Goal: Task Accomplishment & Management: Use online tool/utility

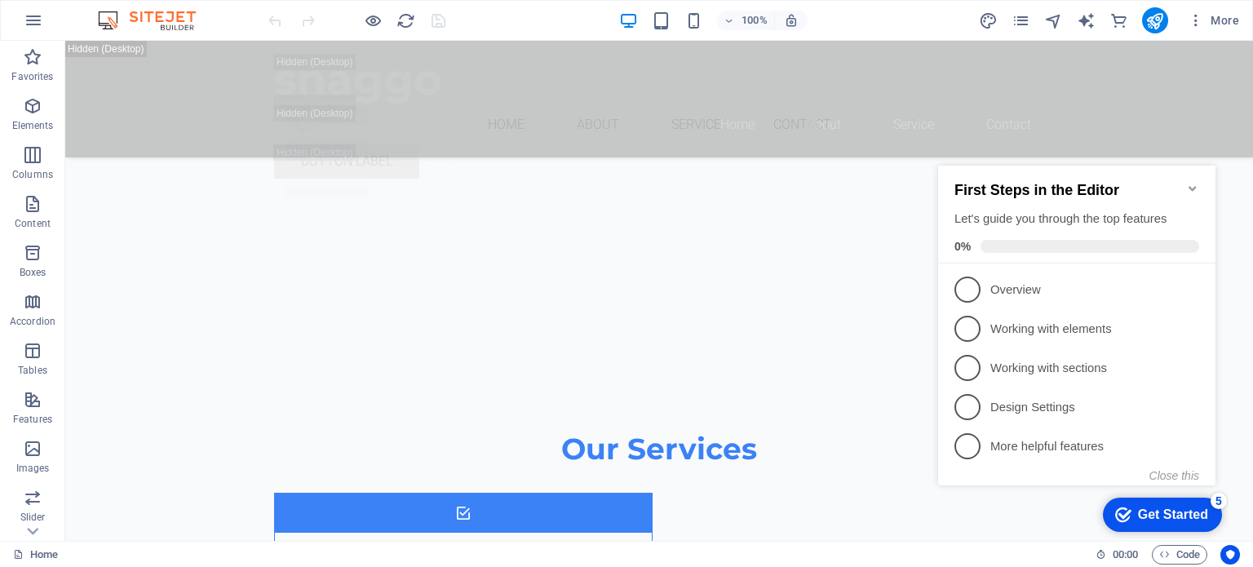
scroll to position [14252, 0]
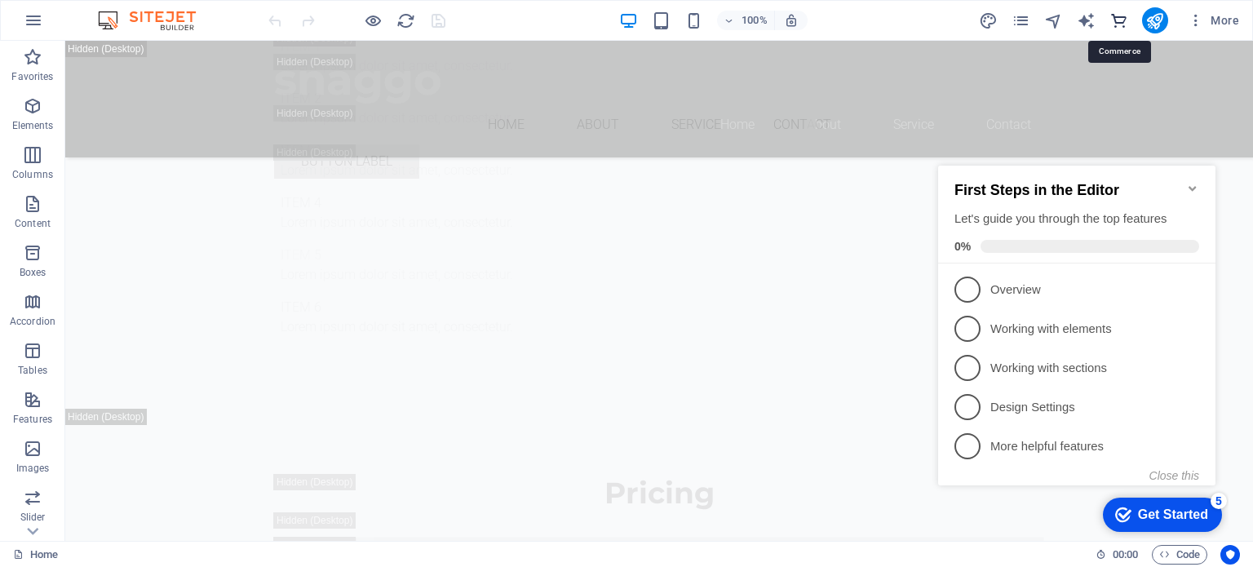
click at [1116, 22] on icon "commerce" at bounding box center [1119, 20] width 19 height 19
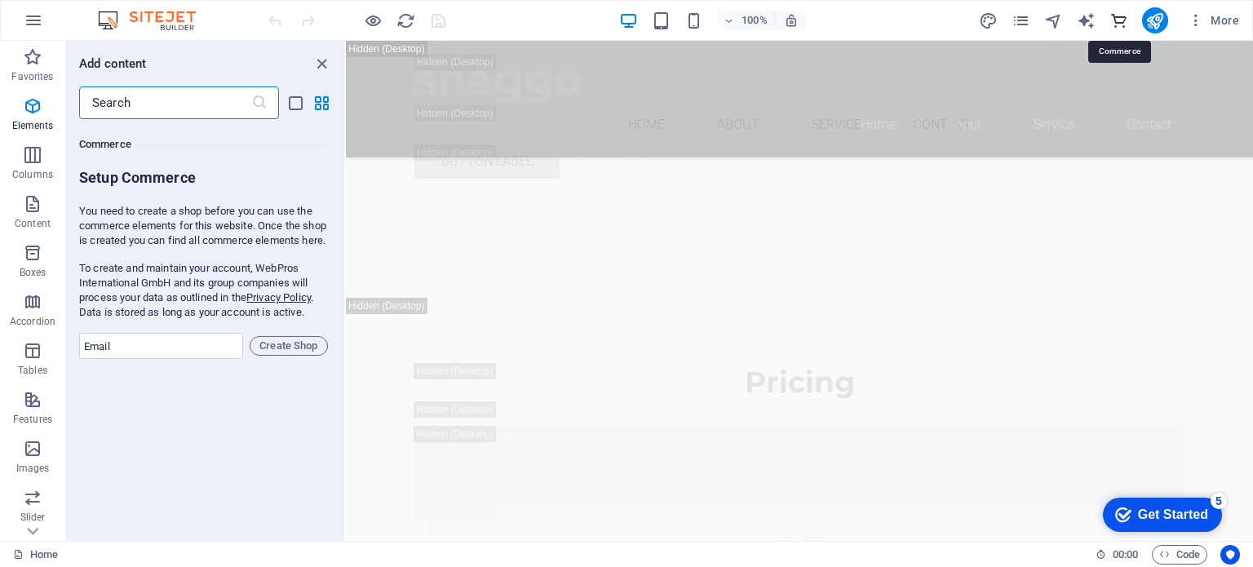
scroll to position [15726, 0]
click at [142, 350] on input "email" at bounding box center [161, 344] width 164 height 26
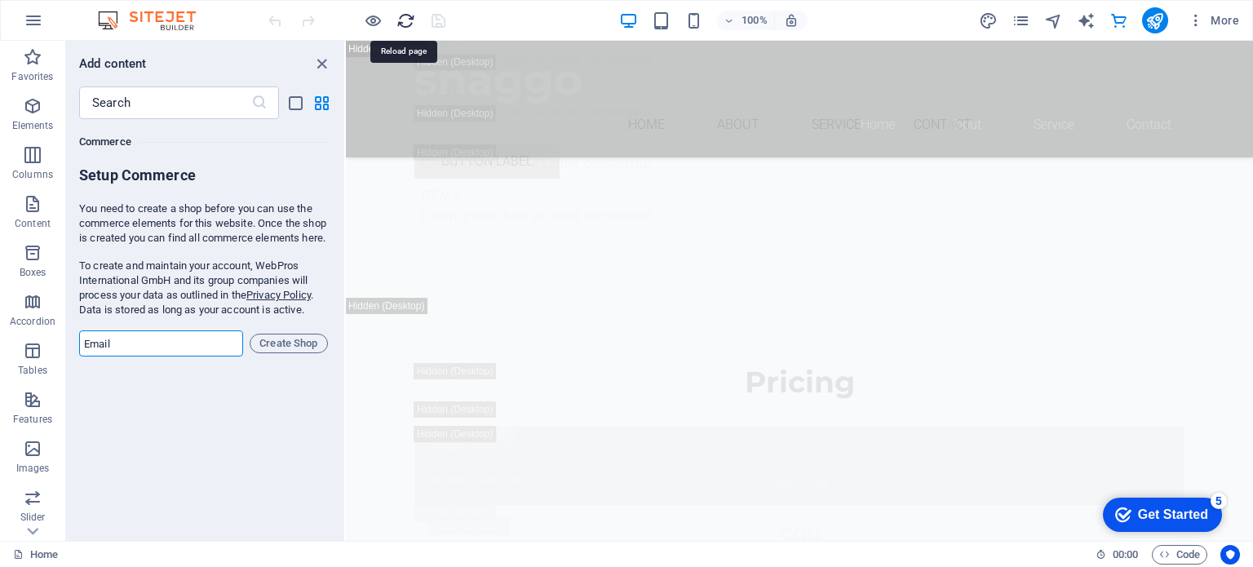
click at [398, 16] on icon "reload" at bounding box center [406, 20] width 19 height 19
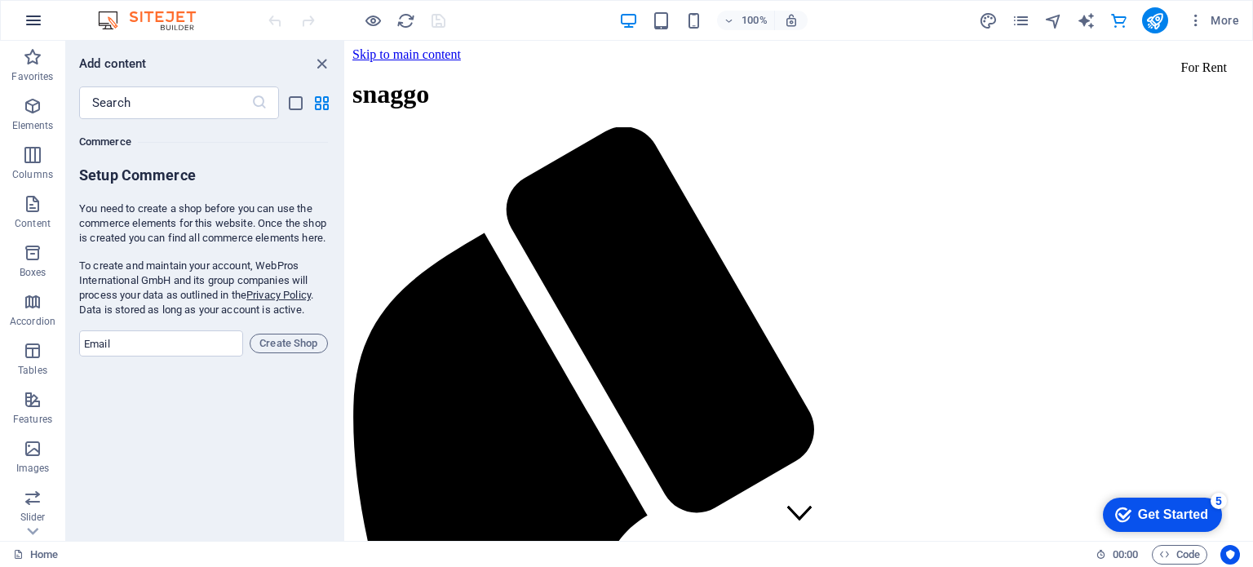
scroll to position [0, 0]
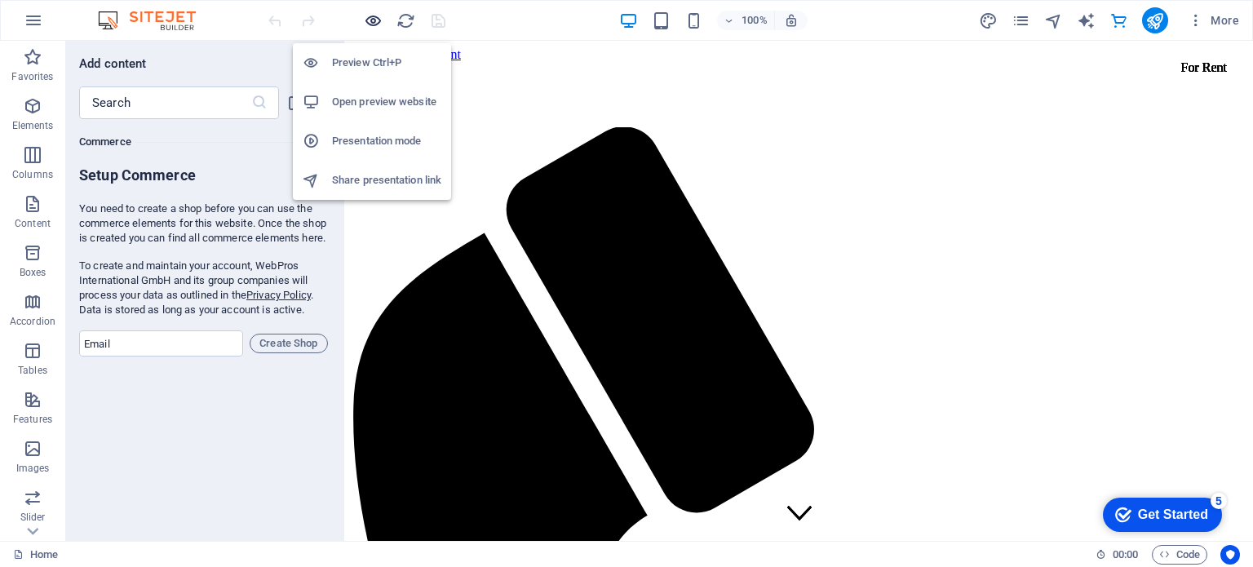
click at [370, 22] on icon "button" at bounding box center [373, 20] width 19 height 19
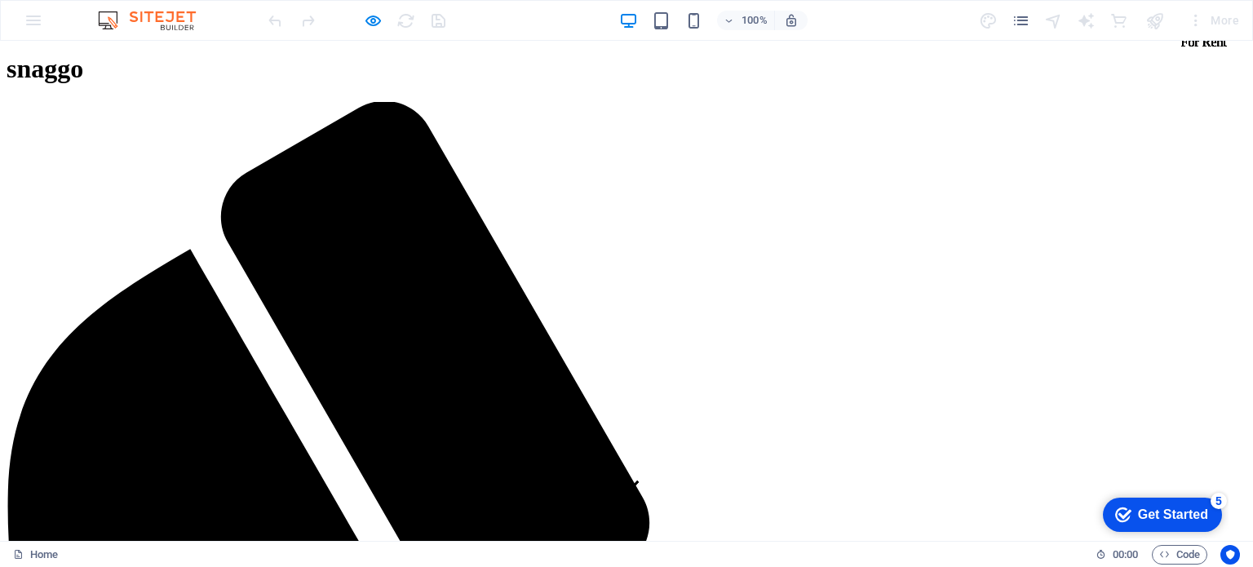
scroll to position [7, 0]
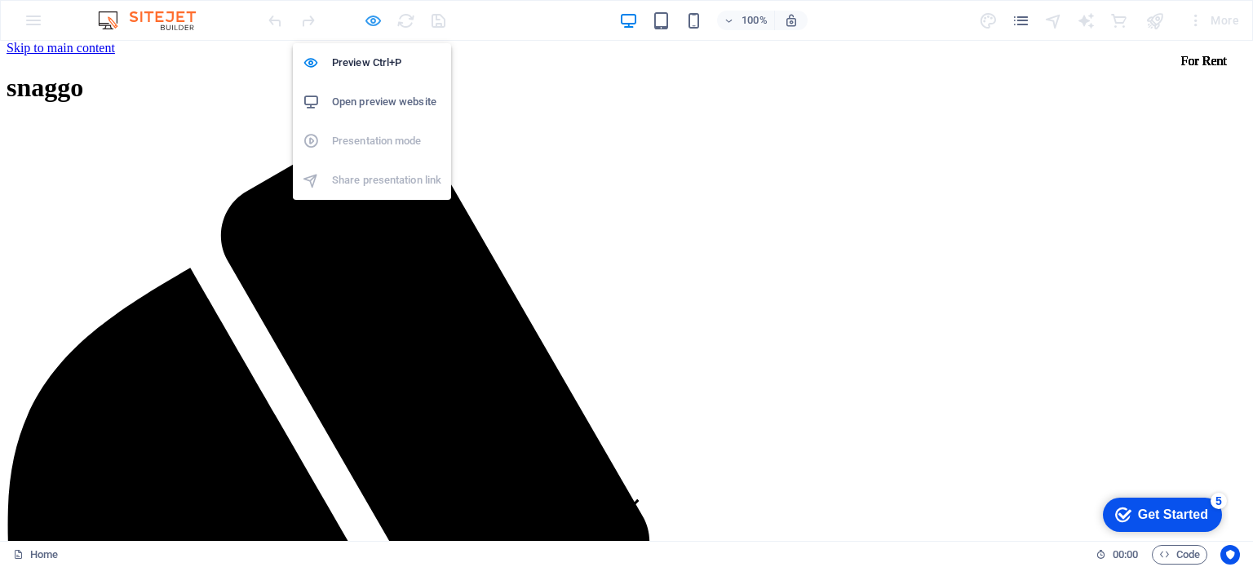
click at [366, 18] on icon "button" at bounding box center [373, 20] width 19 height 19
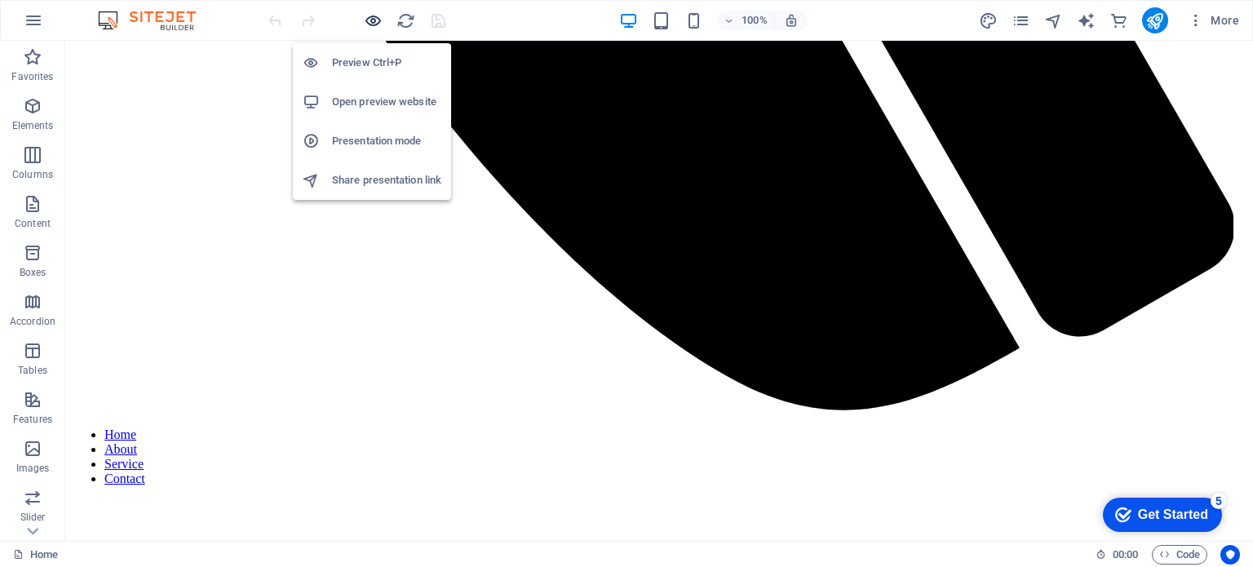
click at [366, 18] on icon "button" at bounding box center [373, 20] width 19 height 19
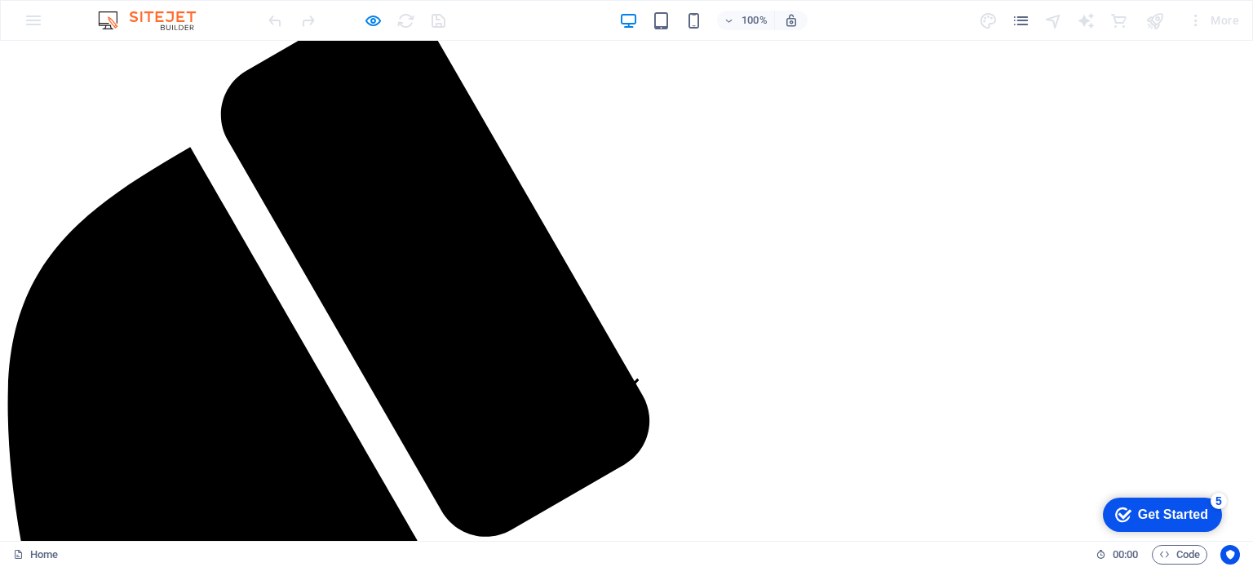
scroll to position [75, 0]
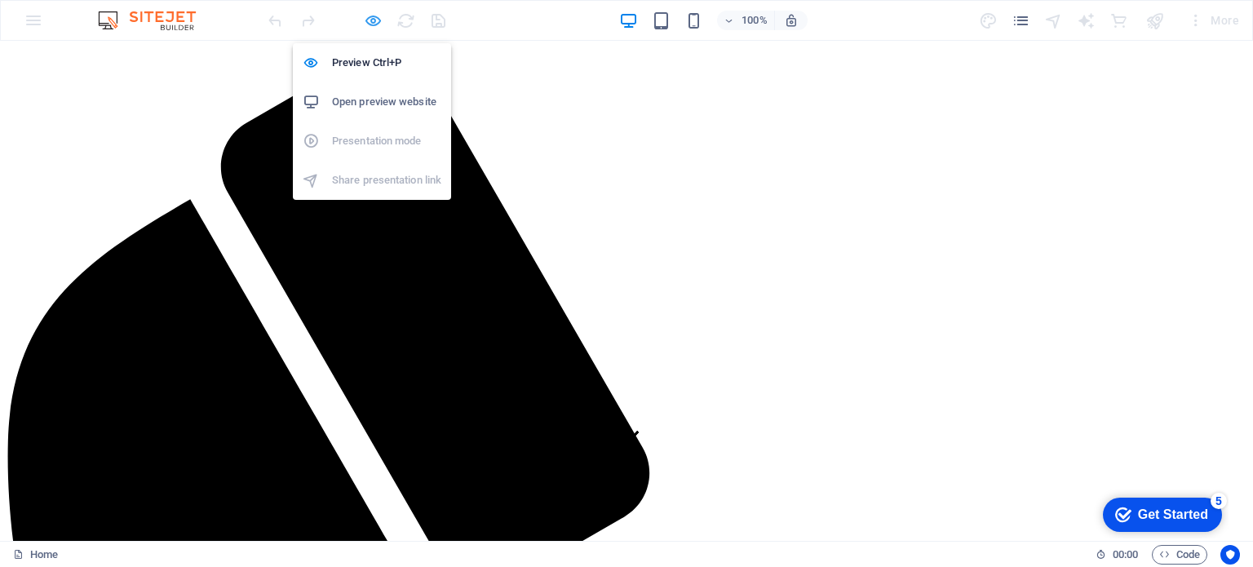
click at [368, 20] on icon "button" at bounding box center [373, 20] width 19 height 19
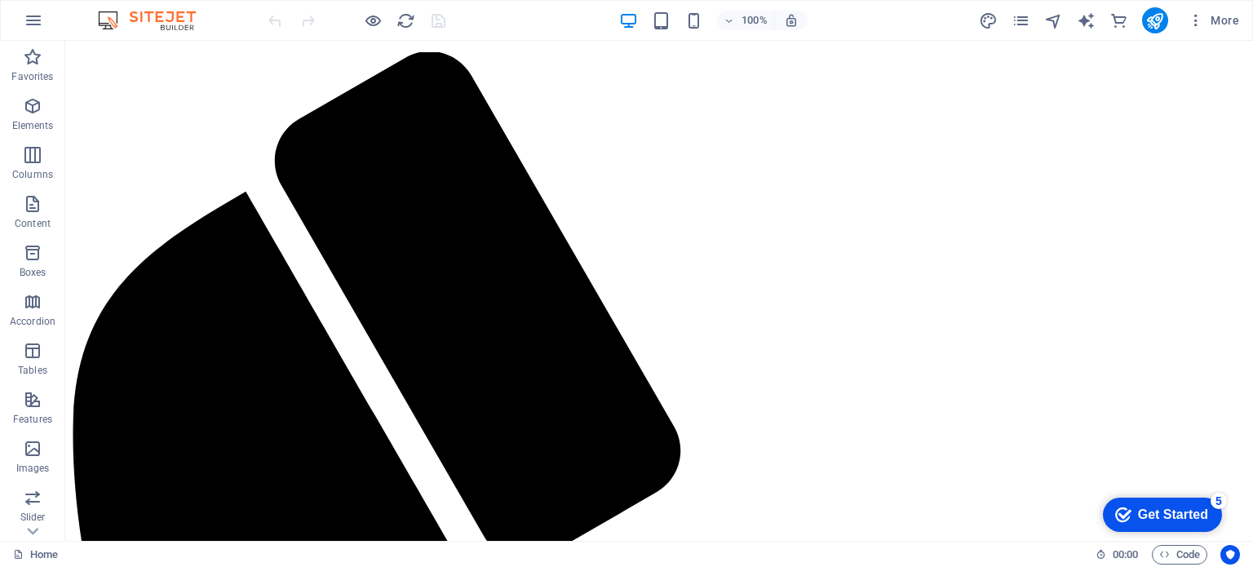
scroll to position [1249, 0]
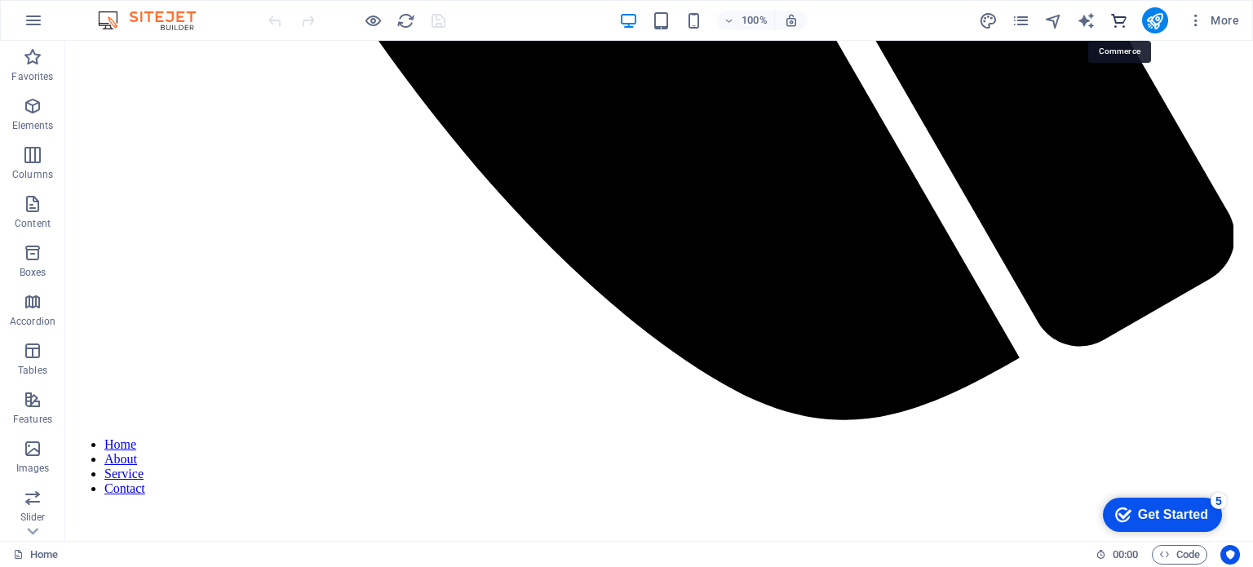
click at [1123, 19] on icon "commerce" at bounding box center [1119, 20] width 19 height 19
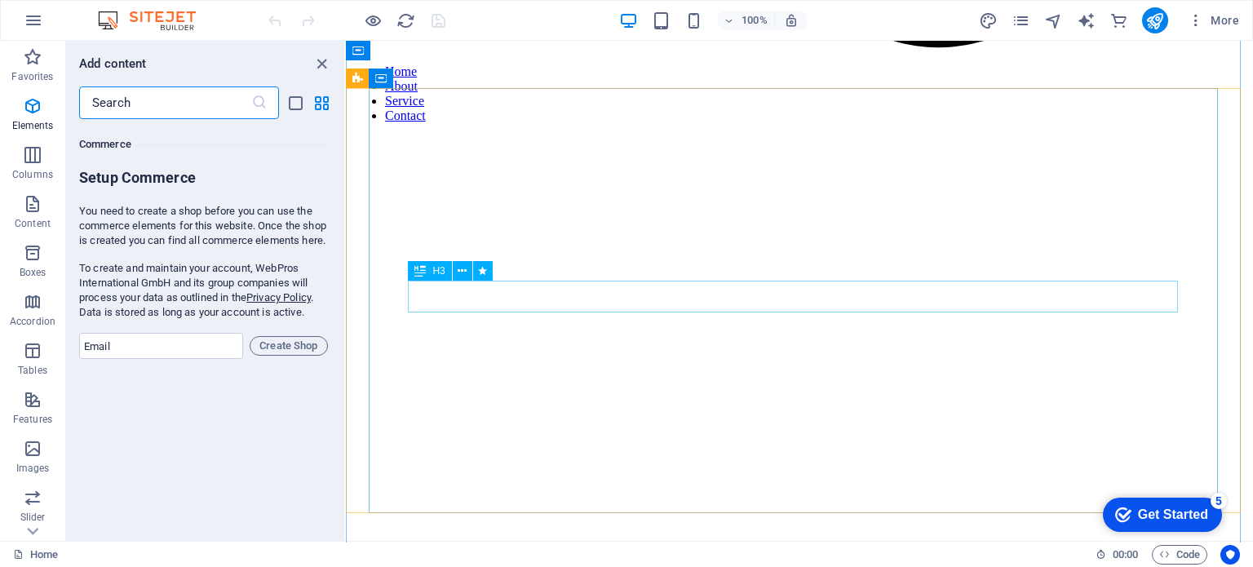
scroll to position [15726, 0]
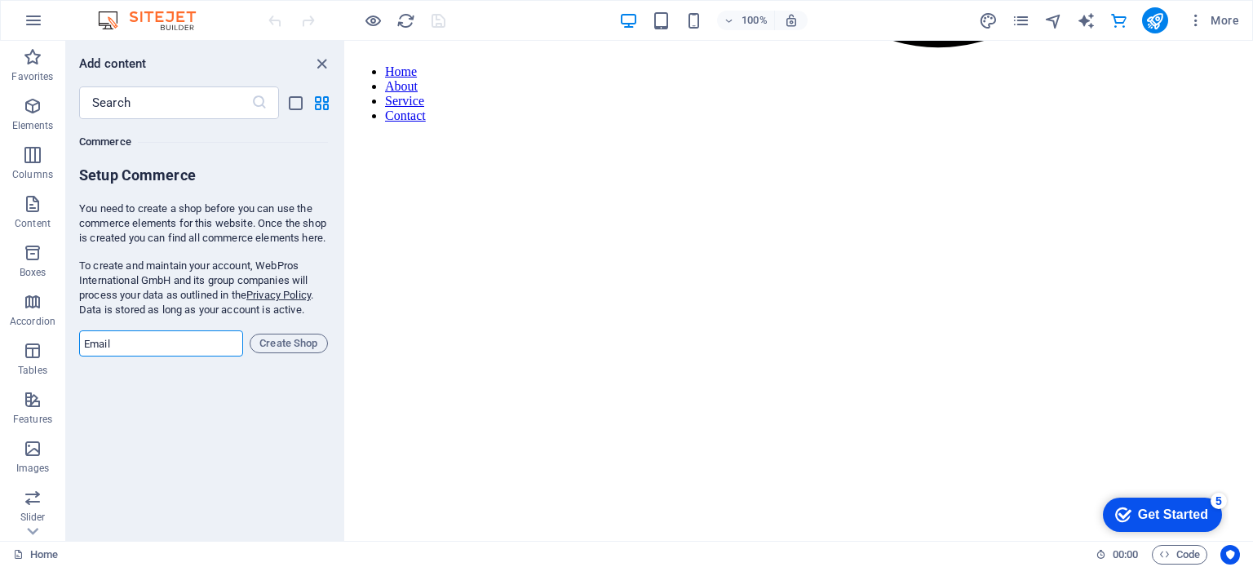
click at [160, 348] on input "email" at bounding box center [161, 344] width 164 height 26
type input "shop@snaggo.co.za"
click at [286, 350] on span "Create Shop" at bounding box center [289, 344] width 64 height 20
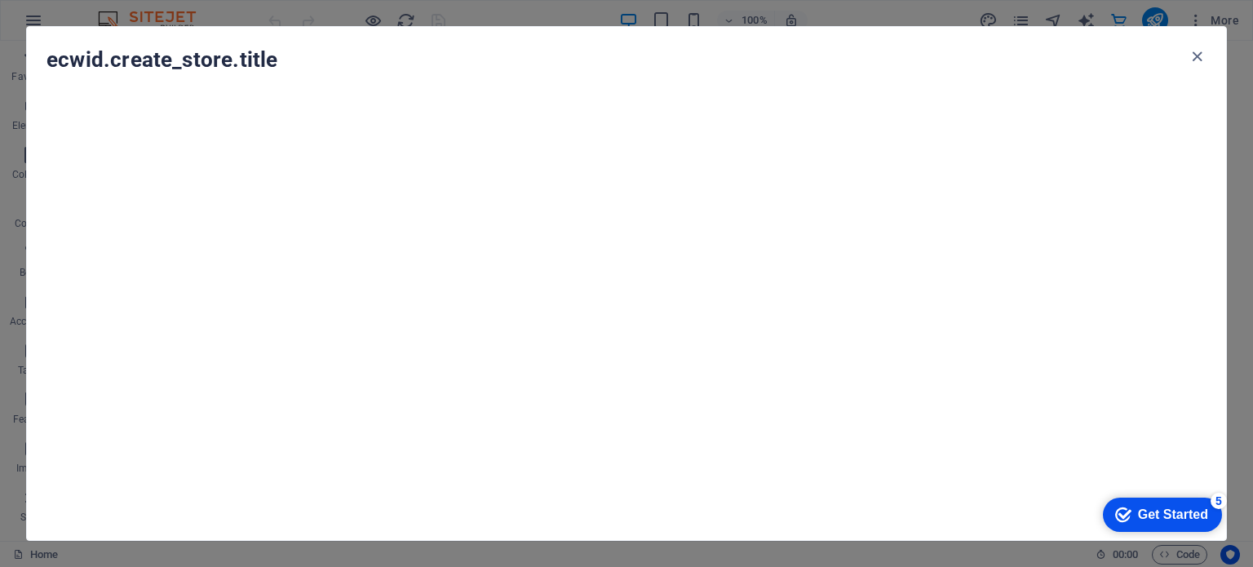
click div "checkmark Get Started 5 First Steps in the Editor Let's guide you through the t…"
click at [1197, 51] on icon "button" at bounding box center [1197, 56] width 19 height 19
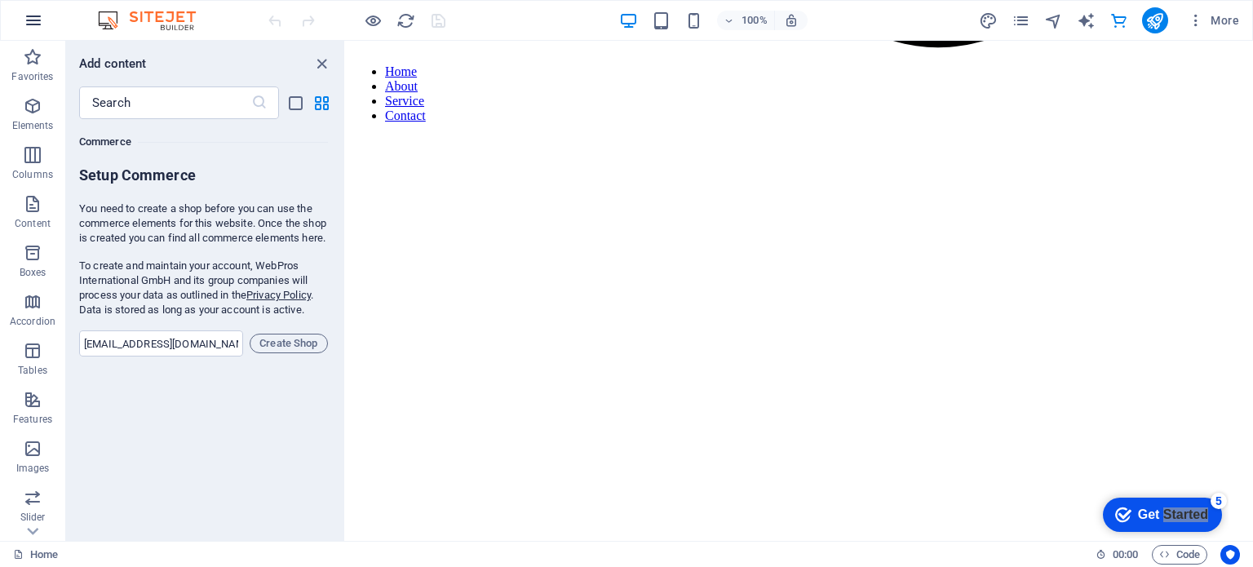
click at [36, 12] on icon "button" at bounding box center [34, 21] width 20 height 20
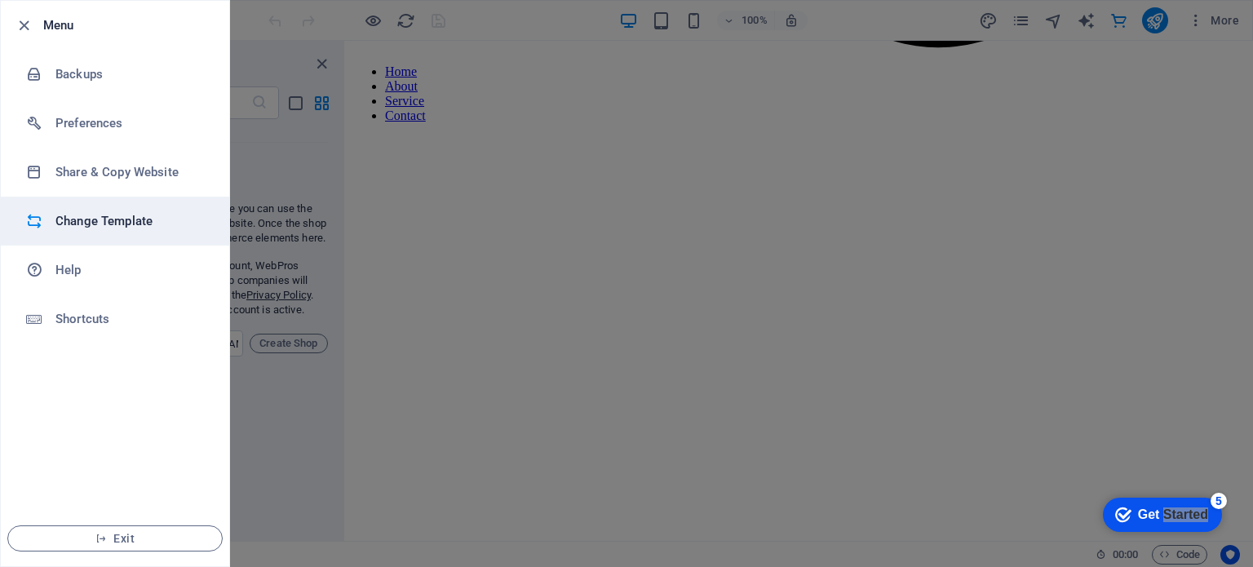
click at [91, 219] on h6 "Change Template" at bounding box center [130, 221] width 151 height 20
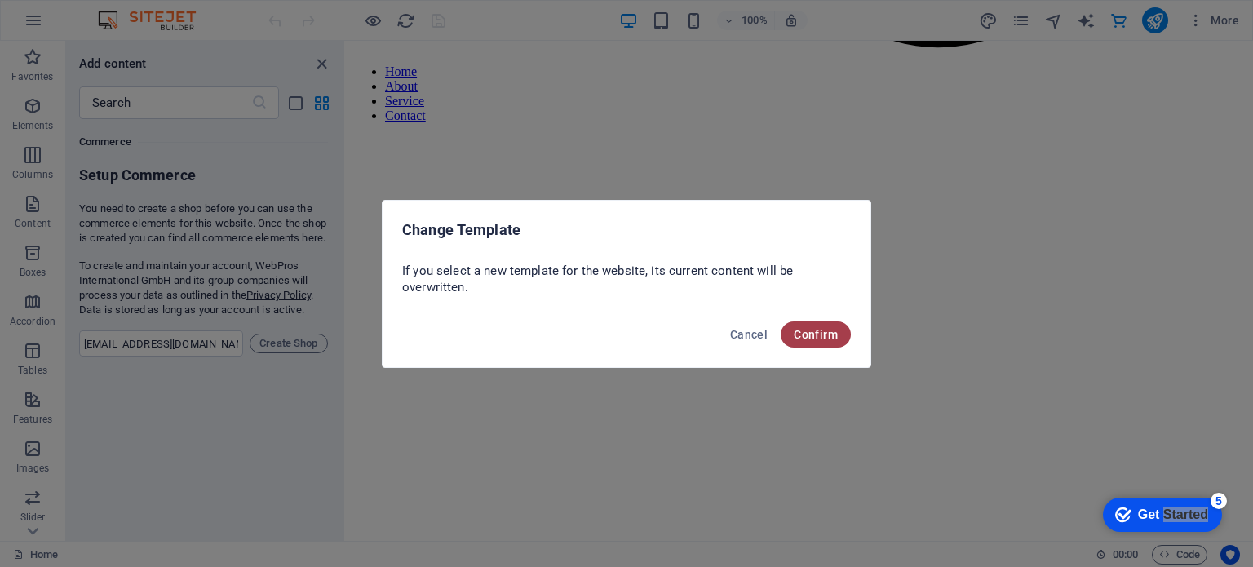
click at [827, 334] on span "Confirm" at bounding box center [816, 334] width 44 height 13
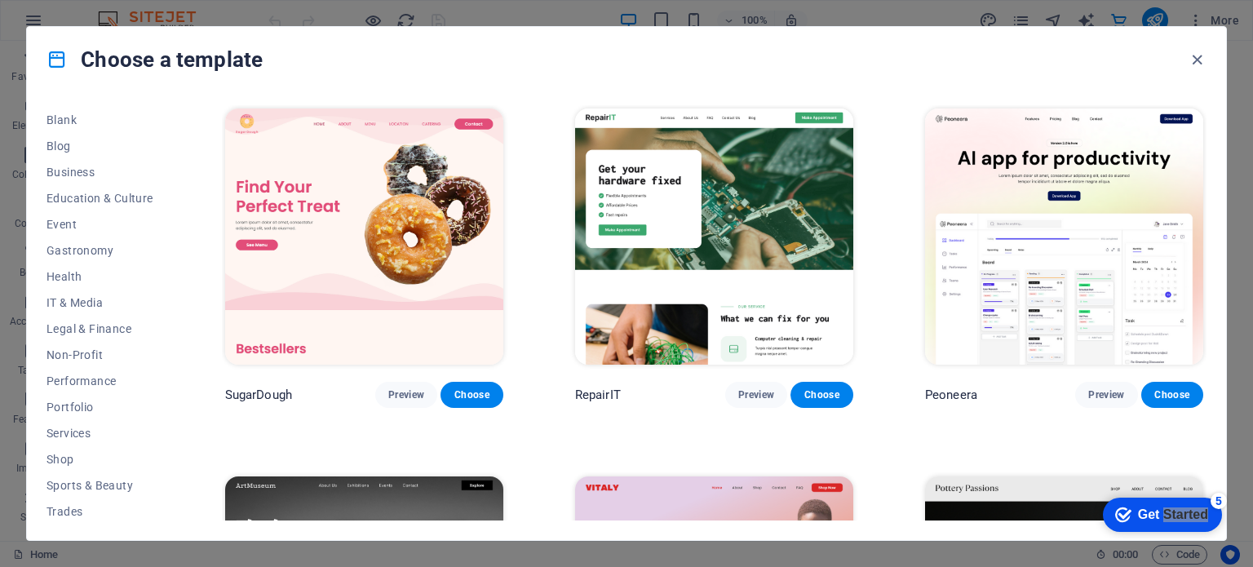
scroll to position [209, 0]
click at [61, 459] on span "Shop" at bounding box center [100, 457] width 107 height 13
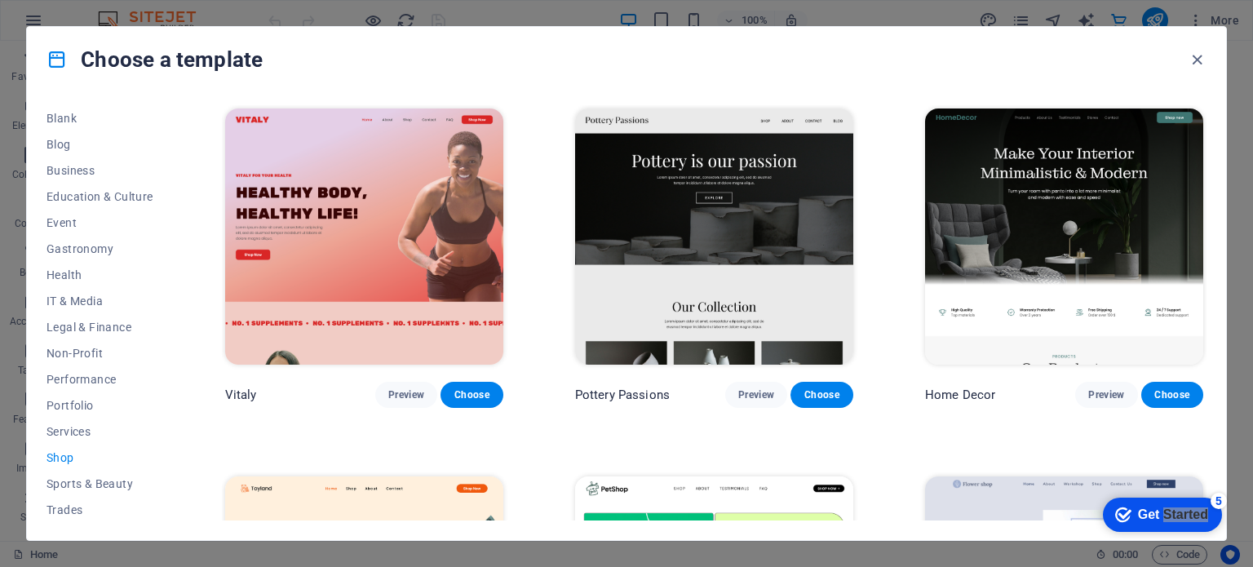
drag, startPoint x: 1207, startPoint y: 148, endPoint x: 1206, endPoint y: 175, distance: 26.9
click at [1206, 175] on div "All Templates My Templates New Trending Landingpage Multipager Onepager Art & D…" at bounding box center [627, 316] width 1200 height 448
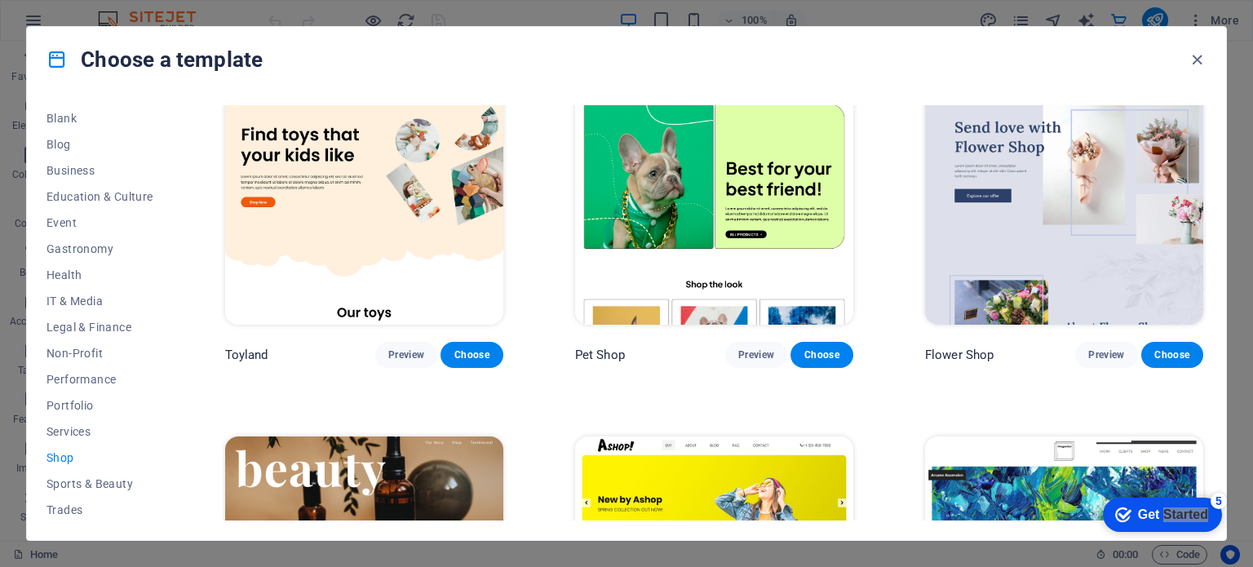
scroll to position [405, 0]
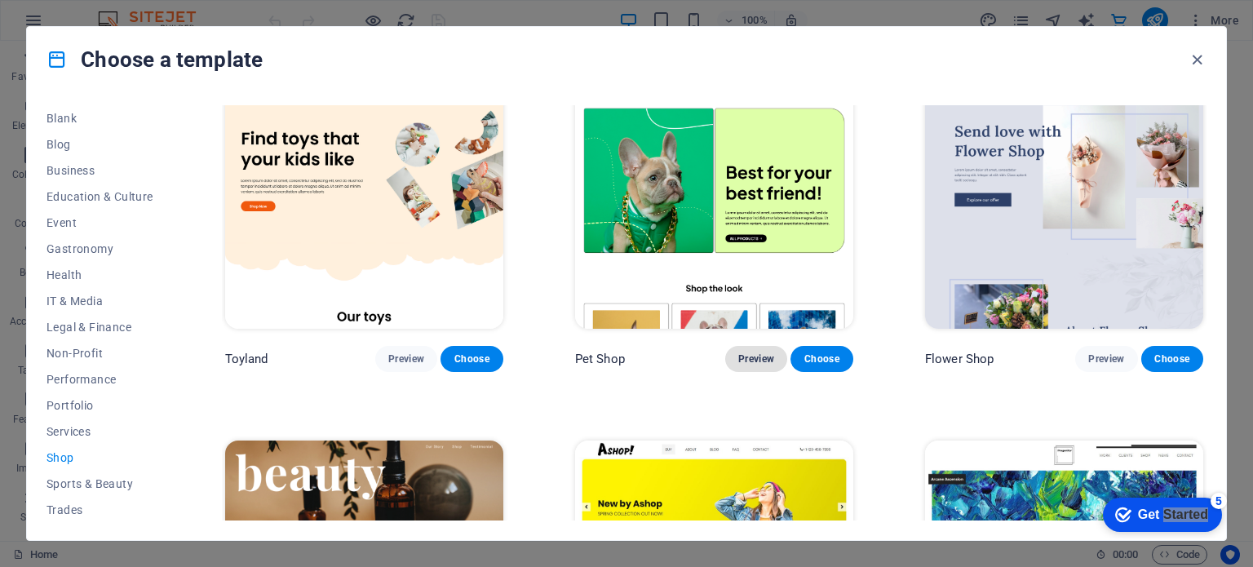
click at [752, 355] on span "Preview" at bounding box center [757, 359] width 36 height 13
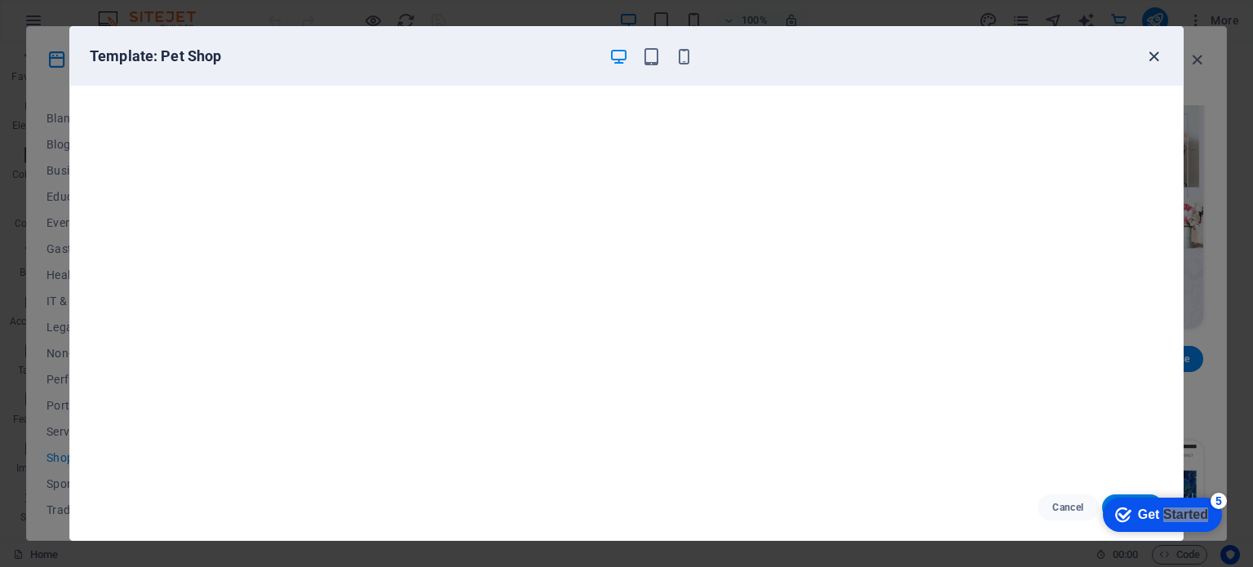
click at [1147, 56] on icon "button" at bounding box center [1154, 56] width 19 height 19
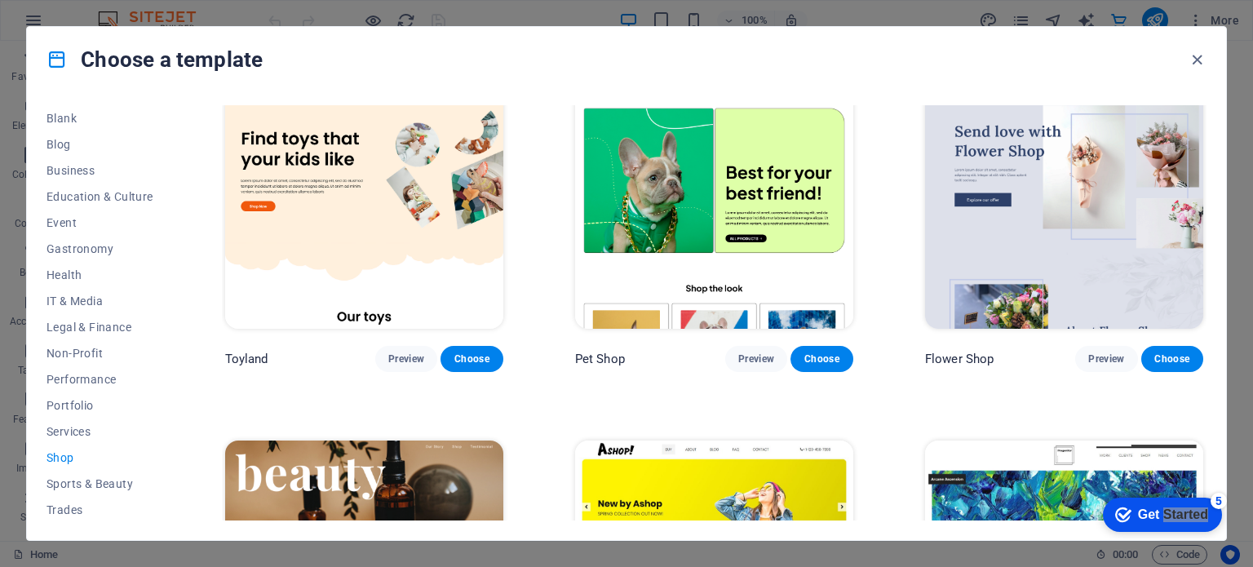
drag, startPoint x: 1208, startPoint y: 277, endPoint x: 1208, endPoint y: 294, distance: 17.1
click at [1208, 294] on div "All Templates My Templates New Trending Landingpage Multipager Onepager Art & D…" at bounding box center [627, 316] width 1200 height 448
click at [737, 348] on button "Preview" at bounding box center [756, 359] width 62 height 26
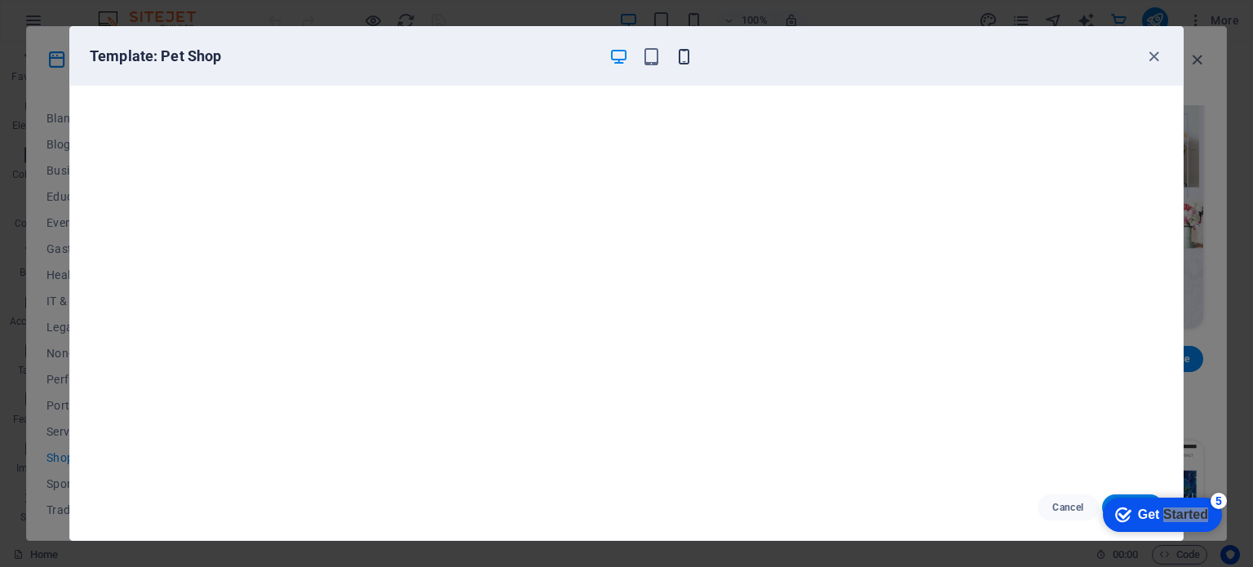
click at [683, 54] on icon "button" at bounding box center [684, 56] width 19 height 19
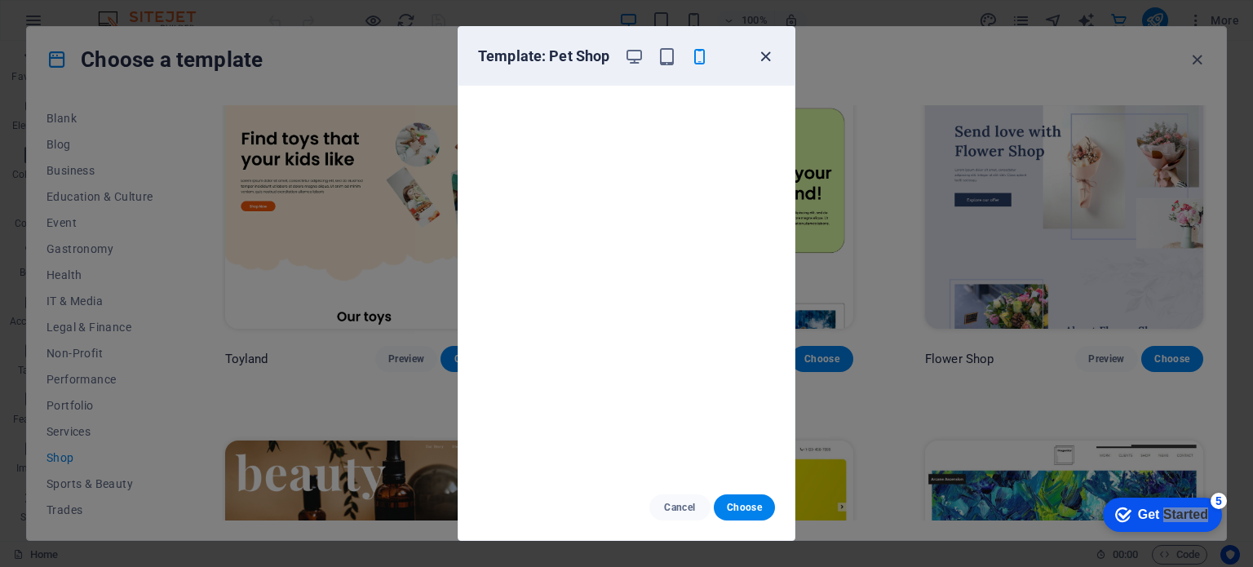
click at [764, 58] on icon "button" at bounding box center [765, 56] width 19 height 19
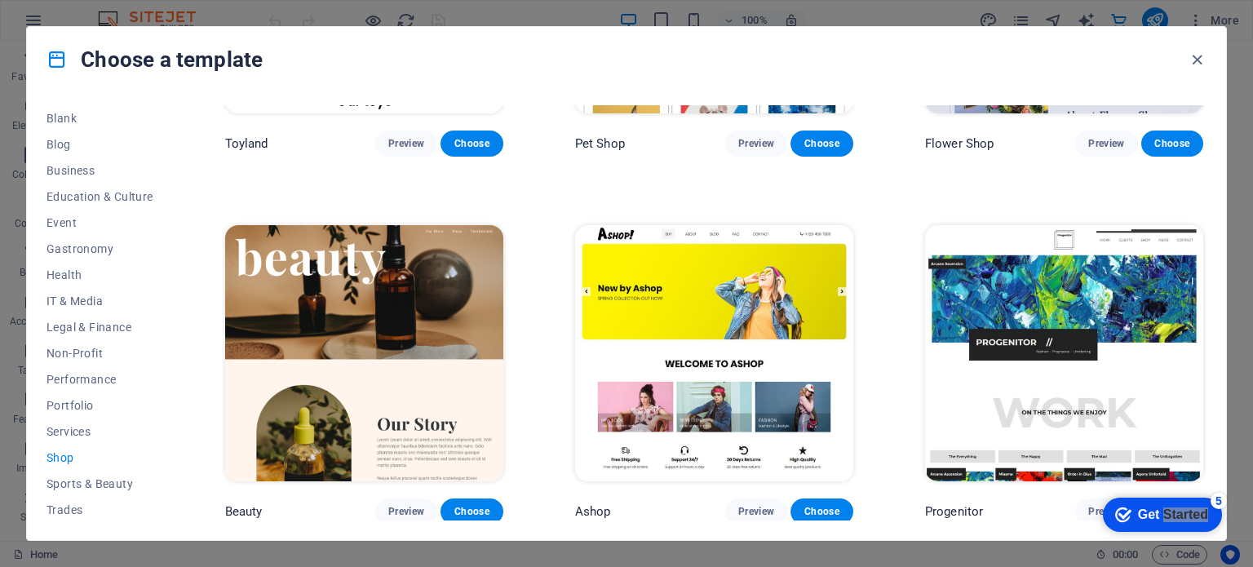
scroll to position [625, 0]
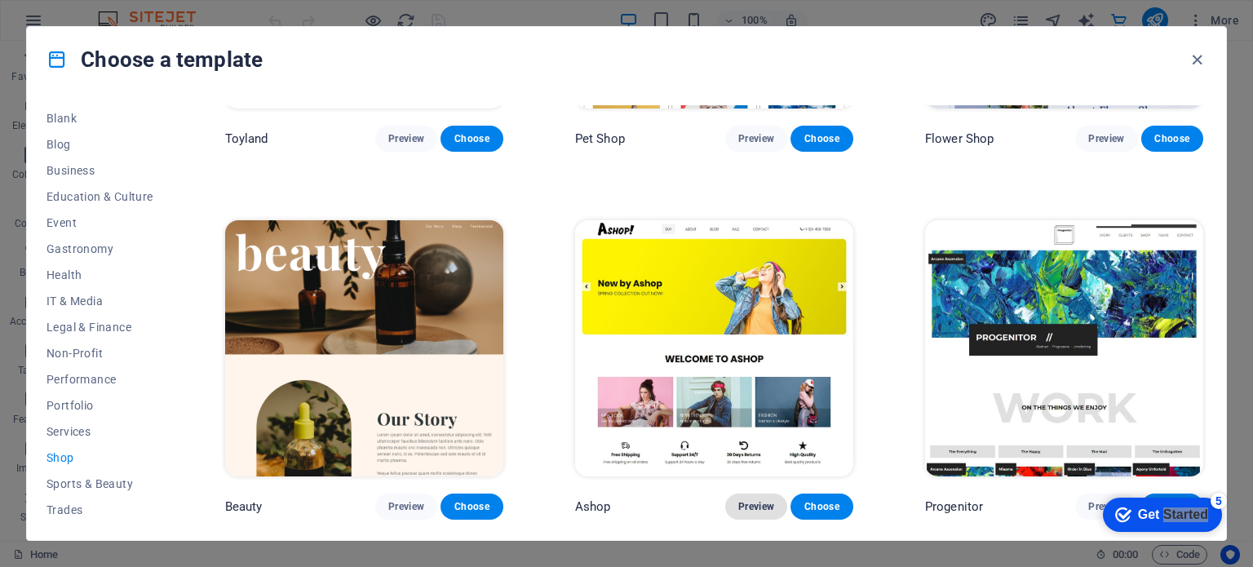
click at [759, 501] on span "Preview" at bounding box center [757, 506] width 36 height 13
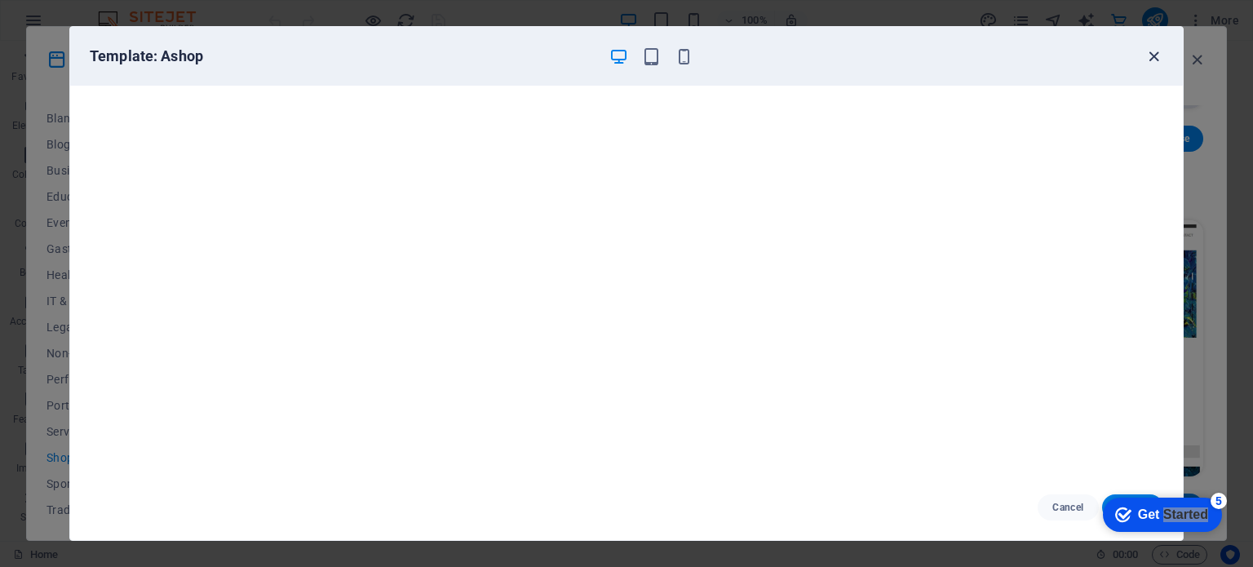
click at [1152, 59] on icon "button" at bounding box center [1154, 56] width 19 height 19
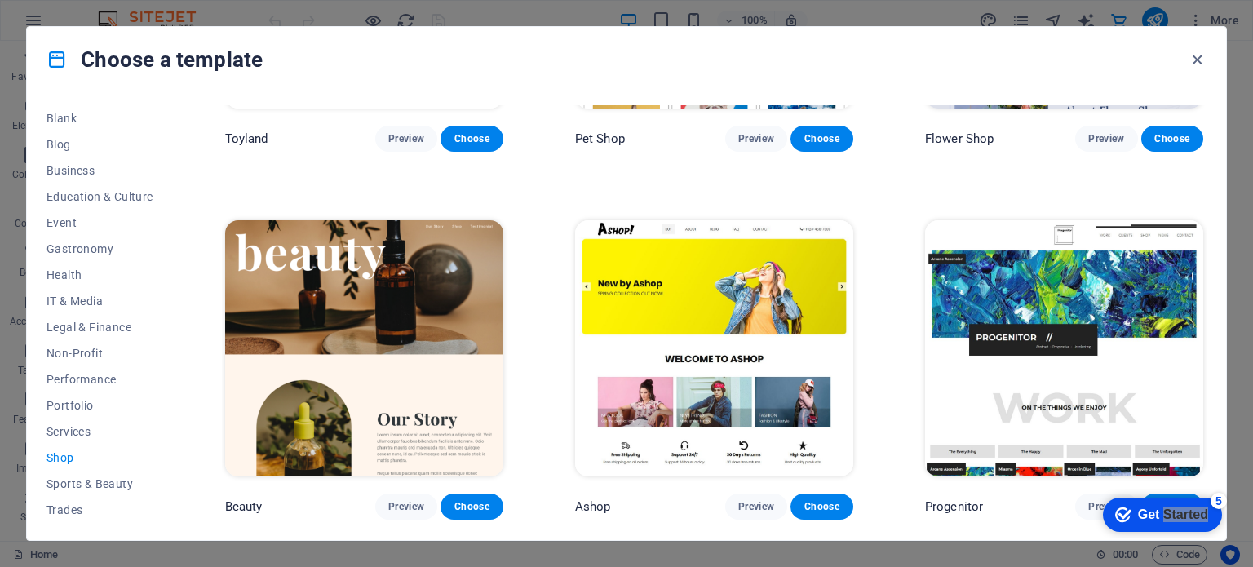
drag, startPoint x: 1207, startPoint y: 314, endPoint x: 1204, endPoint y: 371, distance: 57.2
click at [1204, 371] on div "All Templates My Templates New Trending Landingpage Multipager Onepager Art & D…" at bounding box center [627, 316] width 1200 height 448
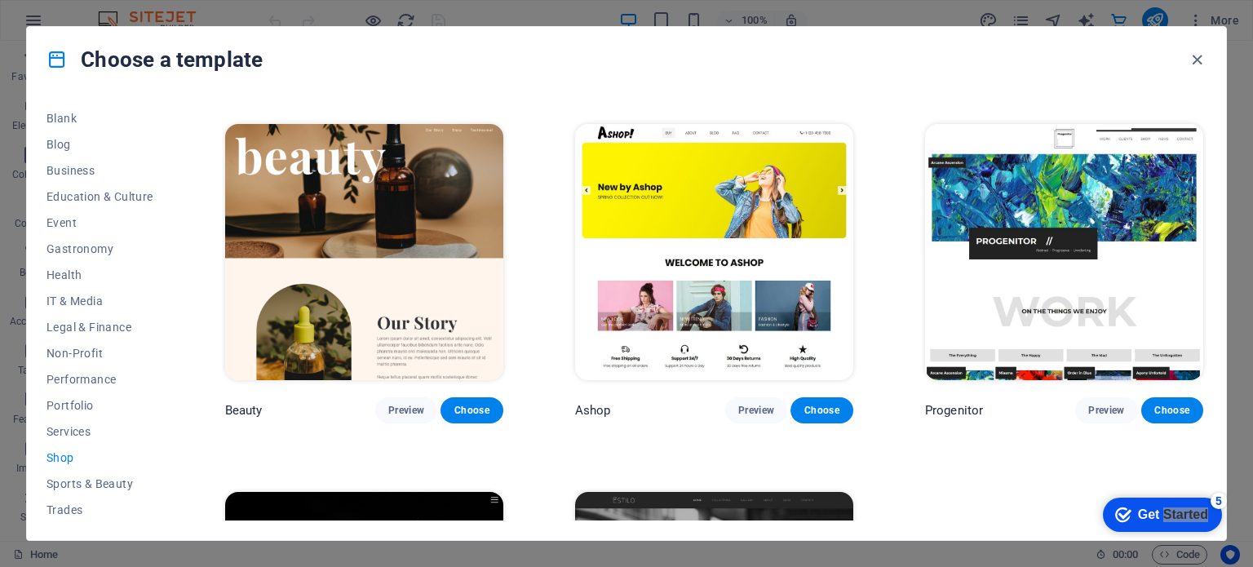
scroll to position [706, 0]
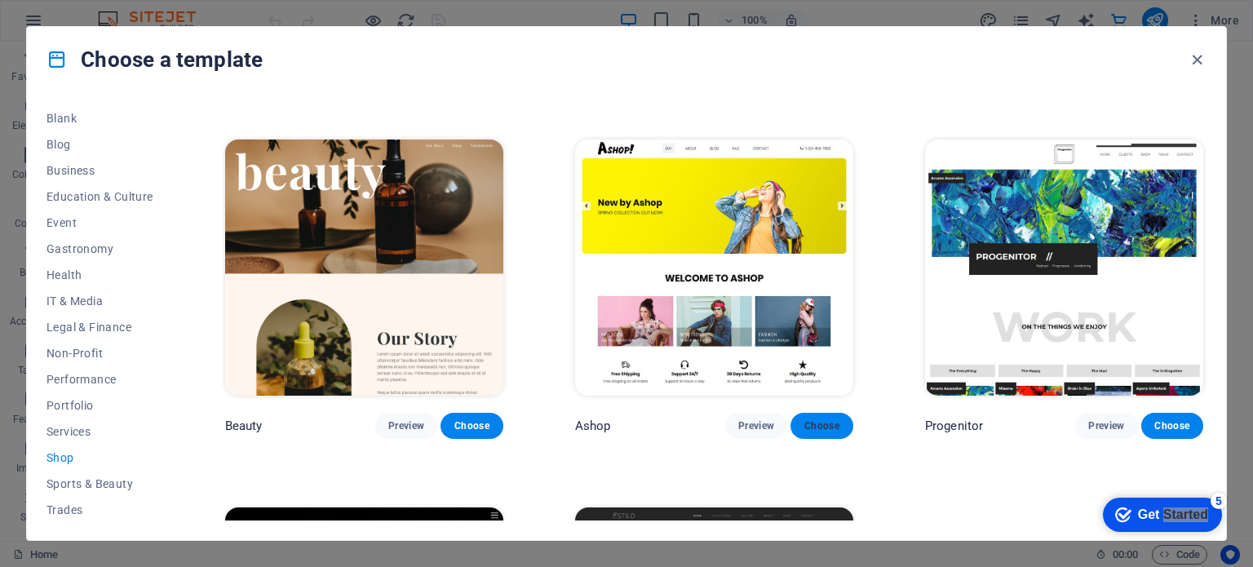
click at [813, 419] on span "Choose" at bounding box center [822, 425] width 36 height 13
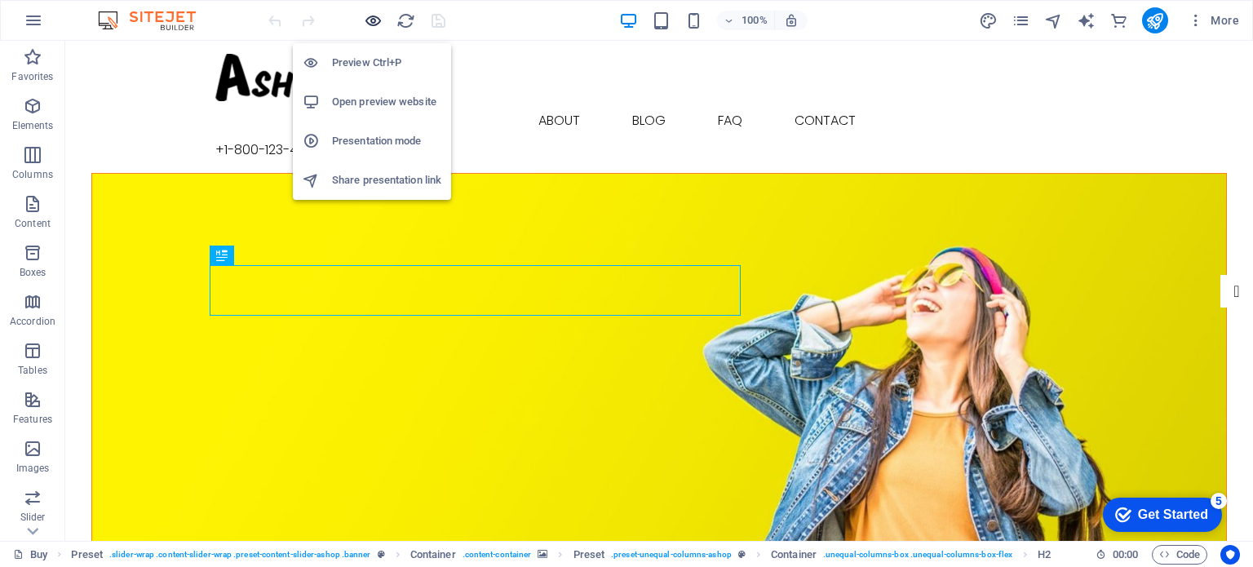
click at [372, 24] on icon "button" at bounding box center [373, 20] width 19 height 19
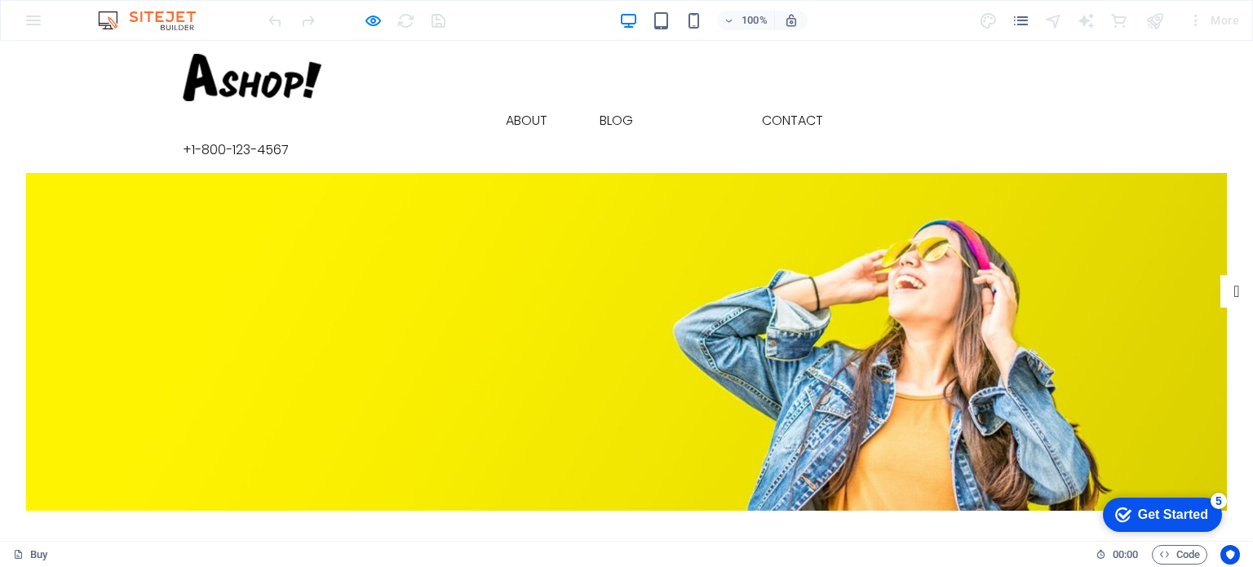
click at [706, 101] on link "FAQ" at bounding box center [697, 120] width 51 height 39
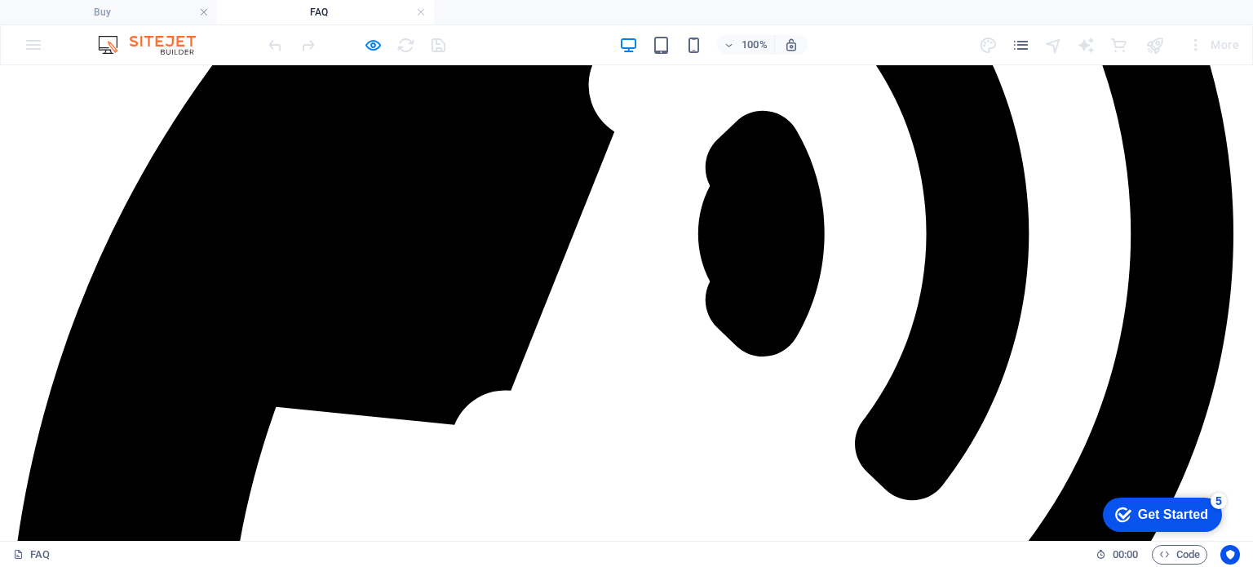
scroll to position [432, 0]
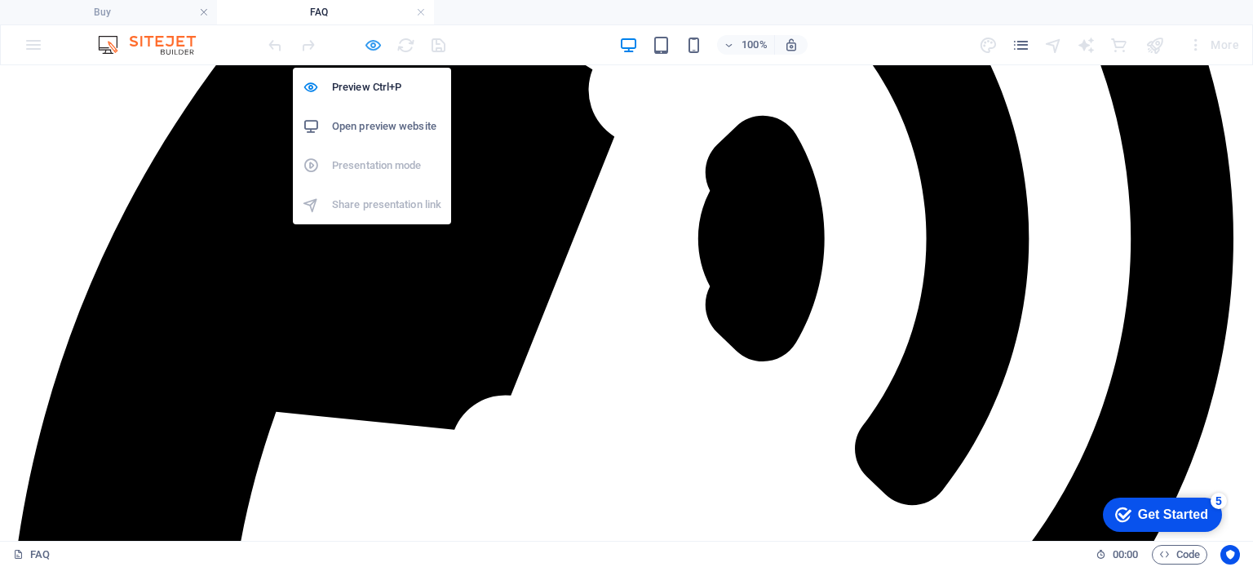
click at [370, 38] on icon "button" at bounding box center [373, 45] width 19 height 19
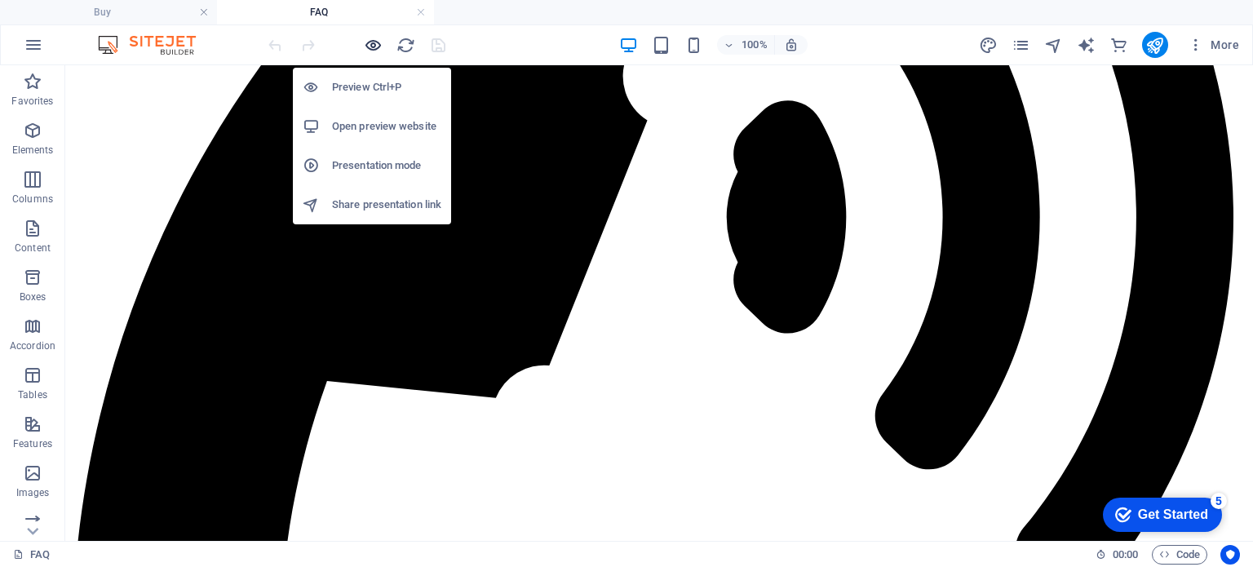
click at [370, 38] on icon "button" at bounding box center [373, 45] width 19 height 19
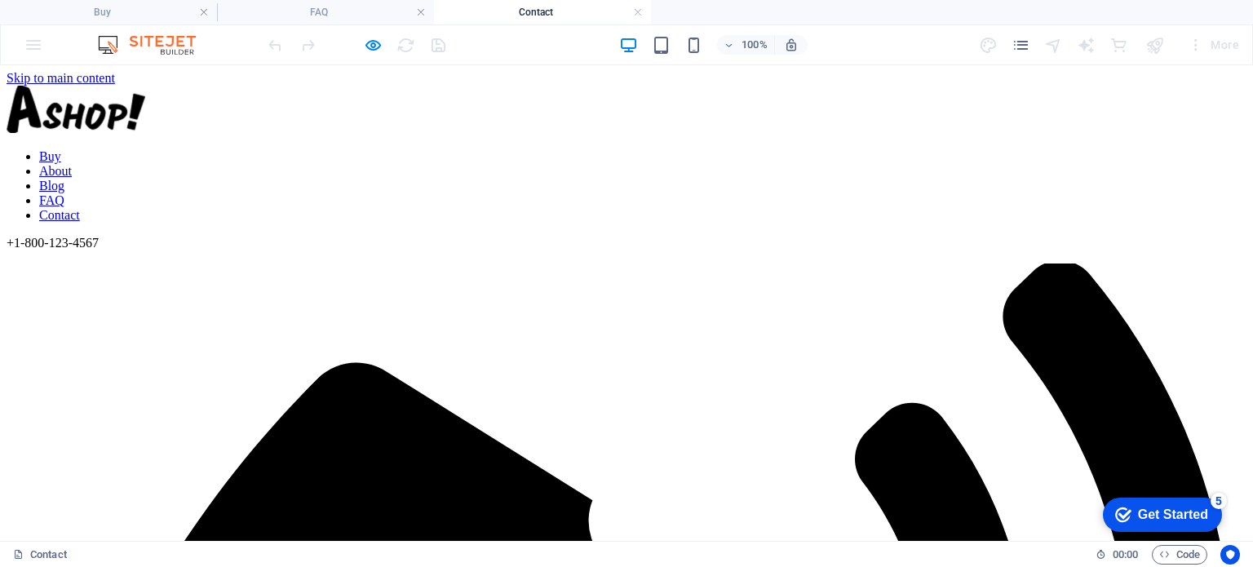
scroll to position [0, 0]
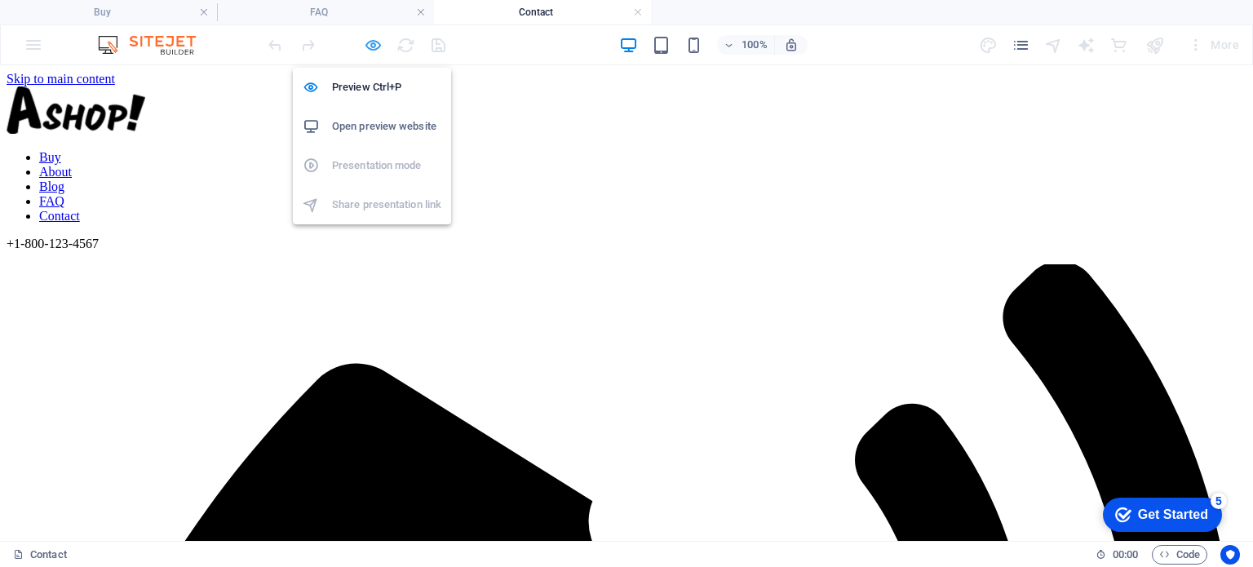
click at [367, 47] on icon "button" at bounding box center [373, 45] width 19 height 19
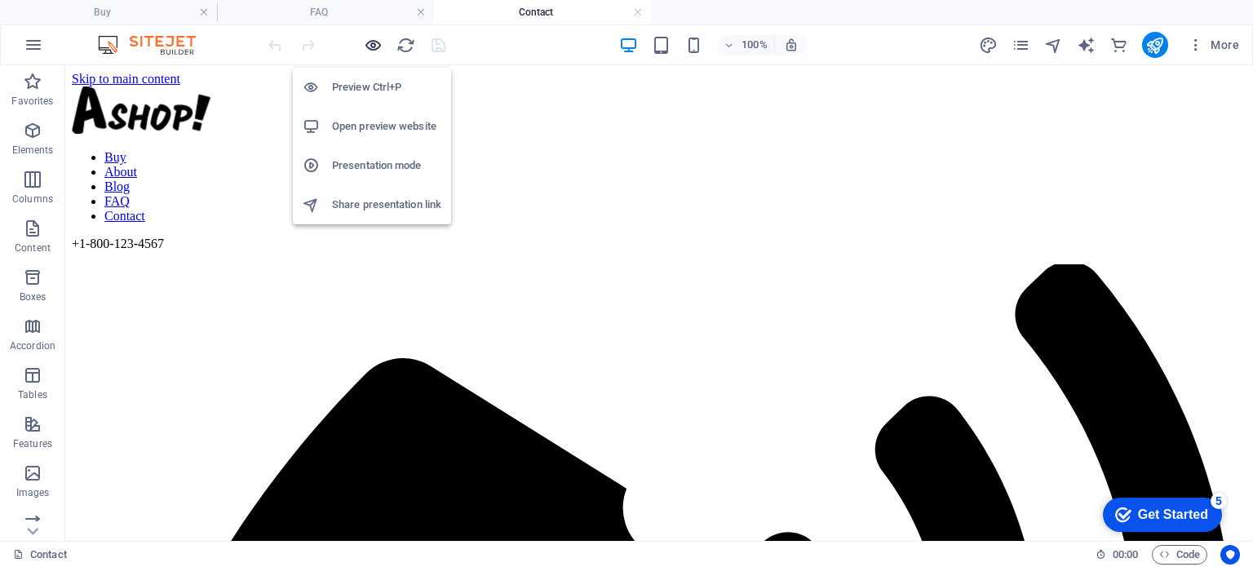
click at [367, 47] on icon "button" at bounding box center [373, 45] width 19 height 19
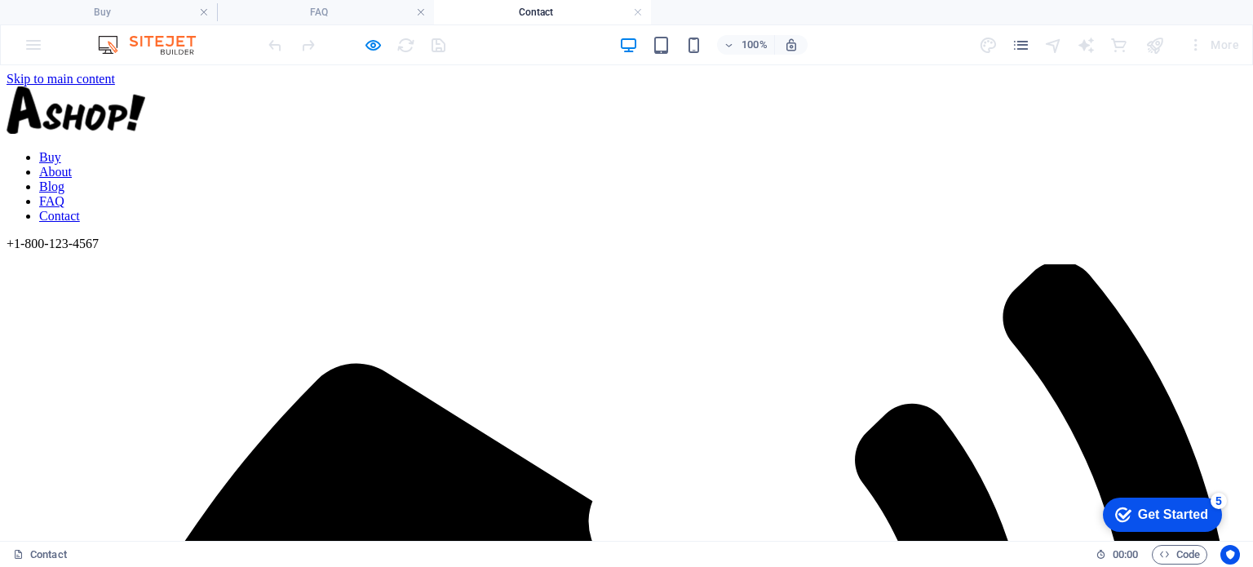
click at [61, 150] on link "Buy" at bounding box center [50, 157] width 22 height 14
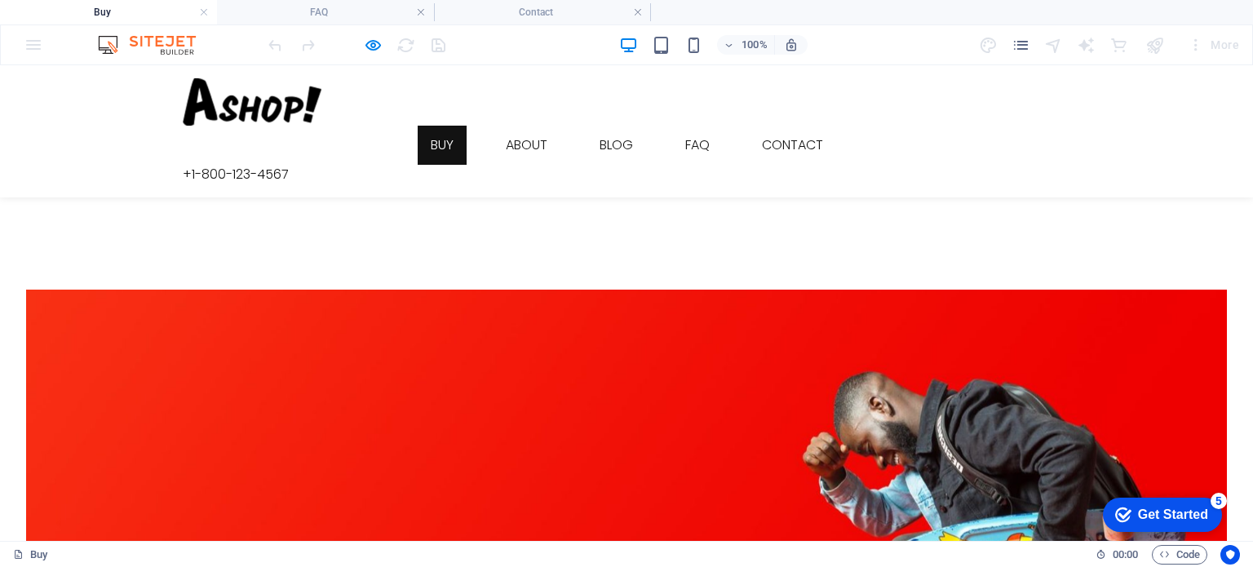
scroll to position [1208, 0]
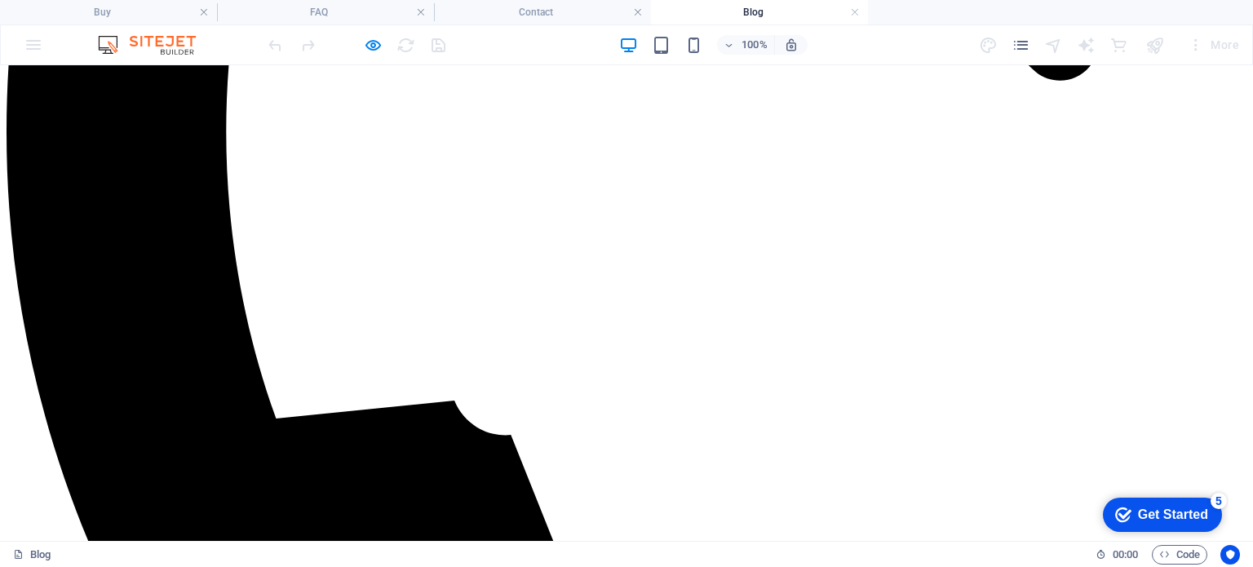
scroll to position [994, 0]
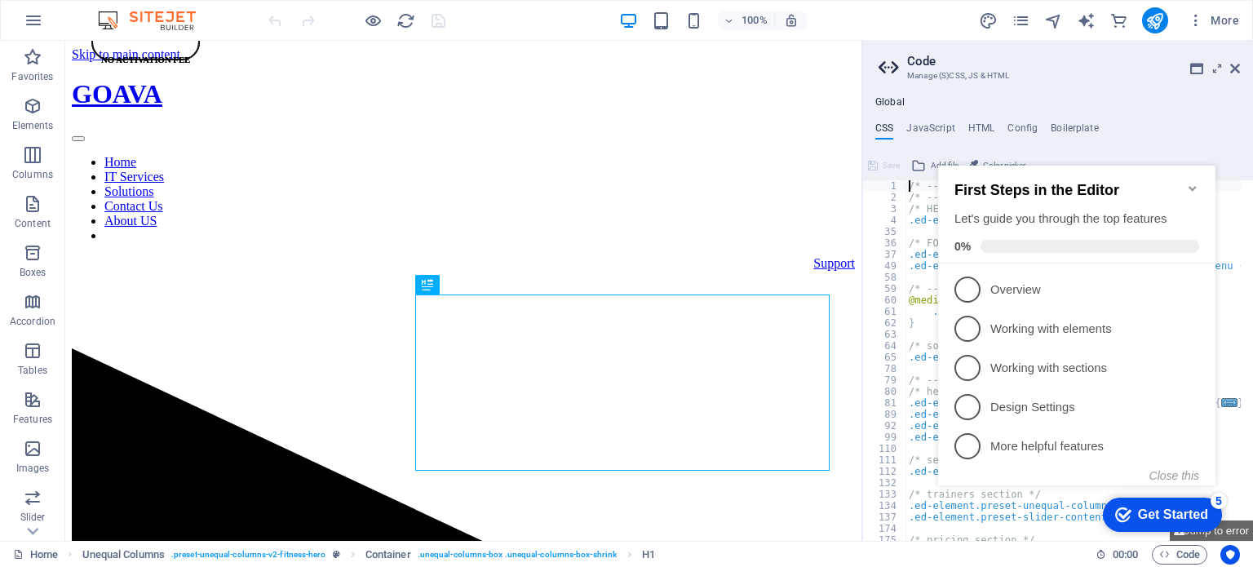
click at [1191, 186] on icon "Minimize checklist" at bounding box center [1192, 188] width 7 height 5
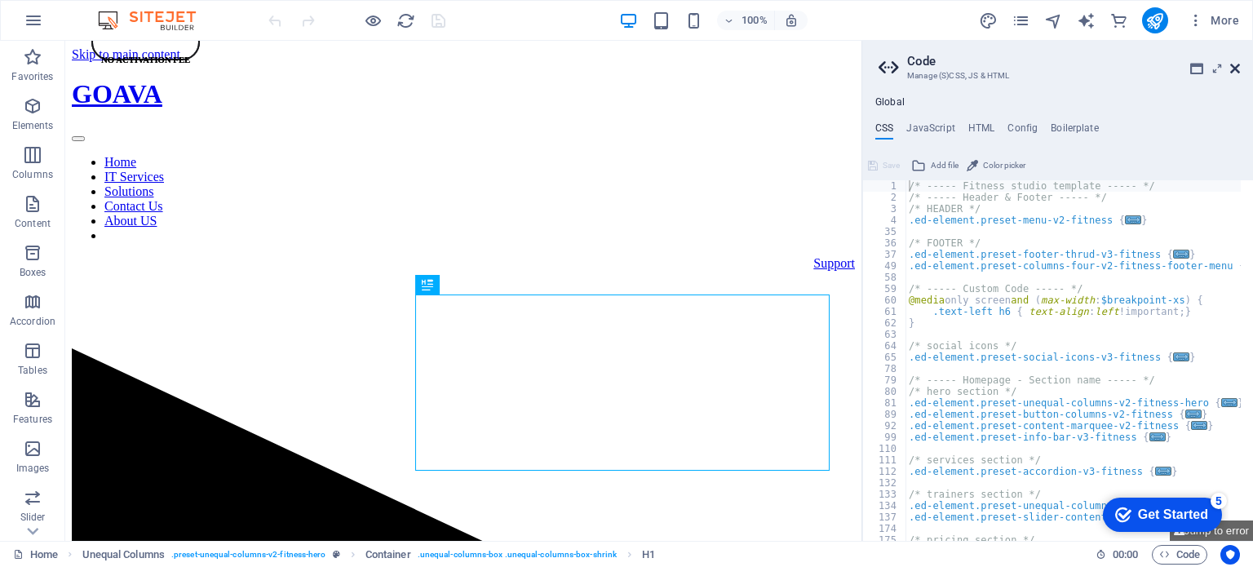
click at [1237, 69] on icon at bounding box center [1236, 68] width 10 height 13
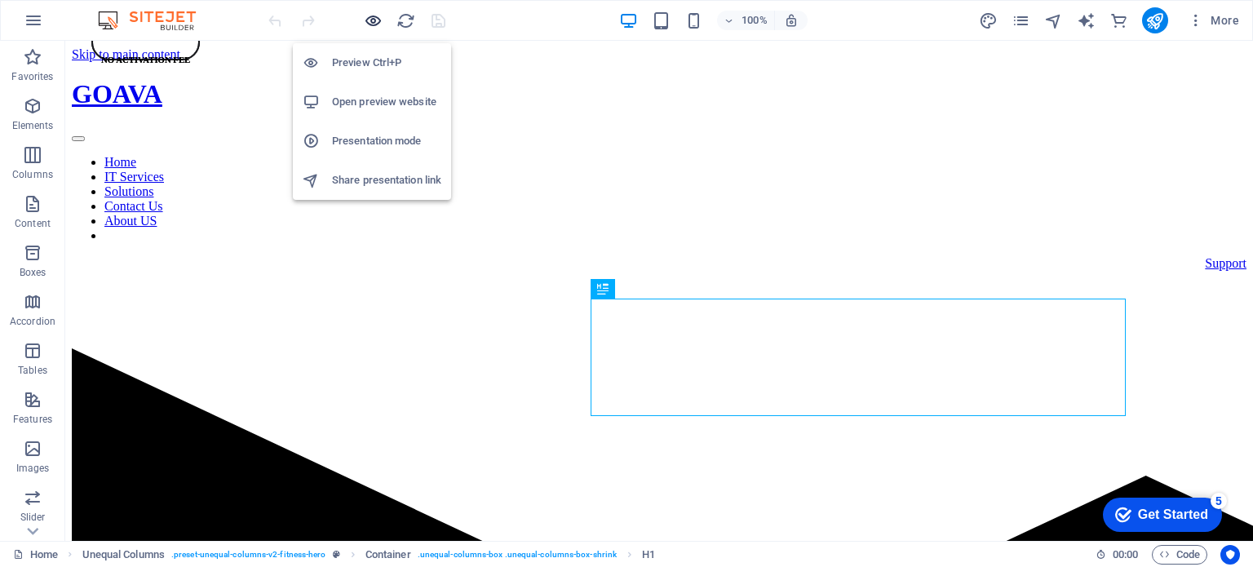
click at [374, 16] on icon "button" at bounding box center [373, 20] width 19 height 19
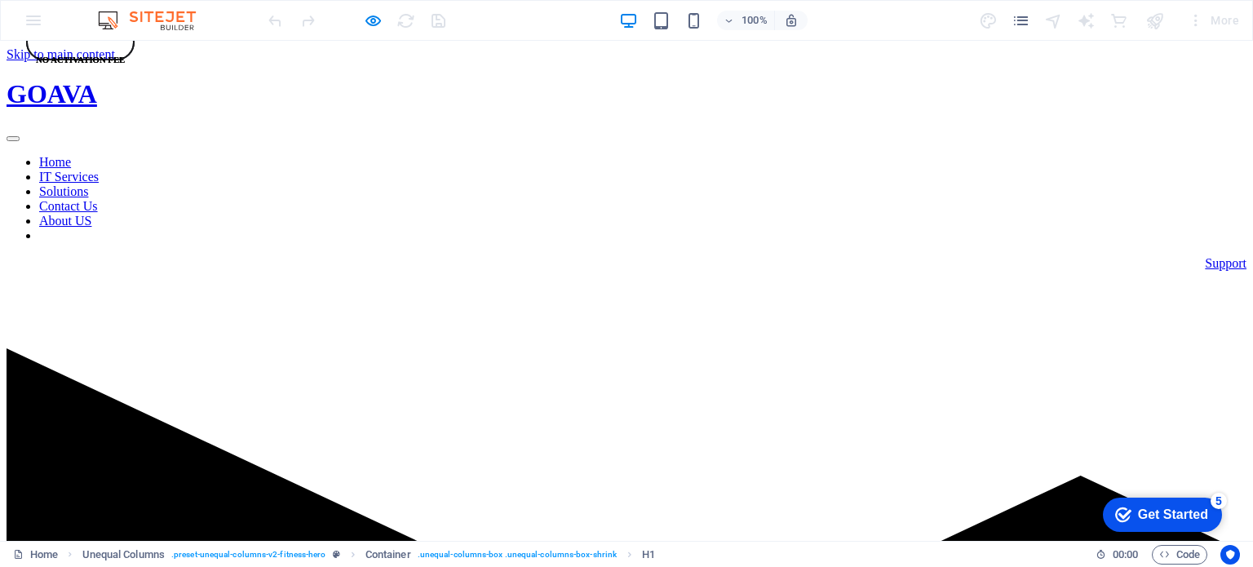
click at [98, 199] on link "Contact Us" at bounding box center [68, 206] width 59 height 14
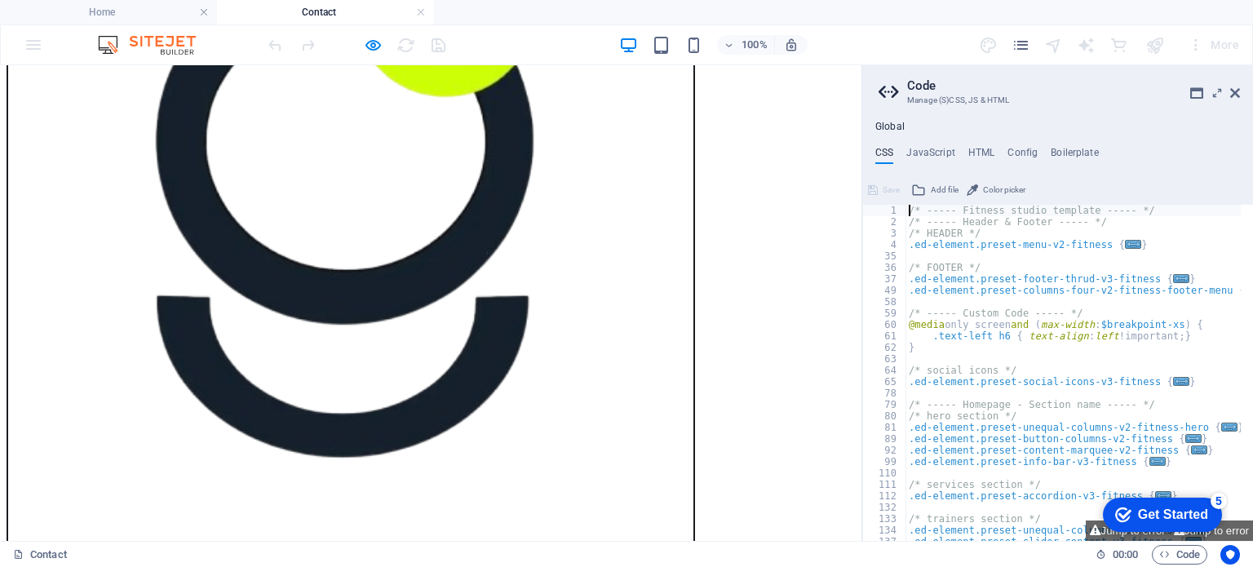
scroll to position [544, 0]
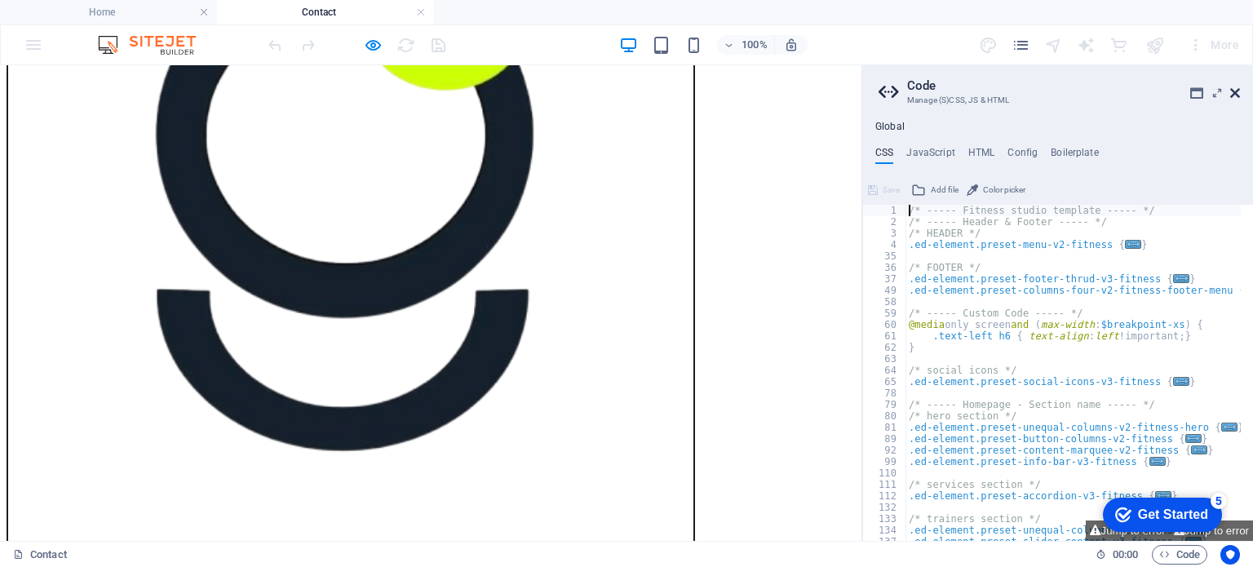
click at [1237, 91] on icon at bounding box center [1236, 93] width 10 height 13
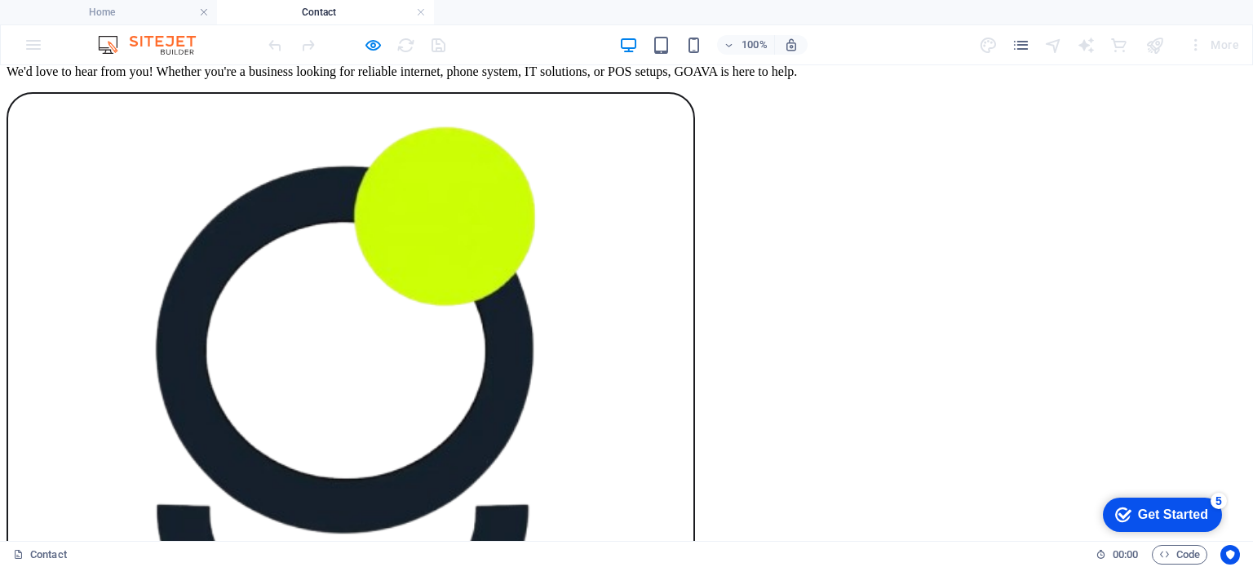
scroll to position [339, 0]
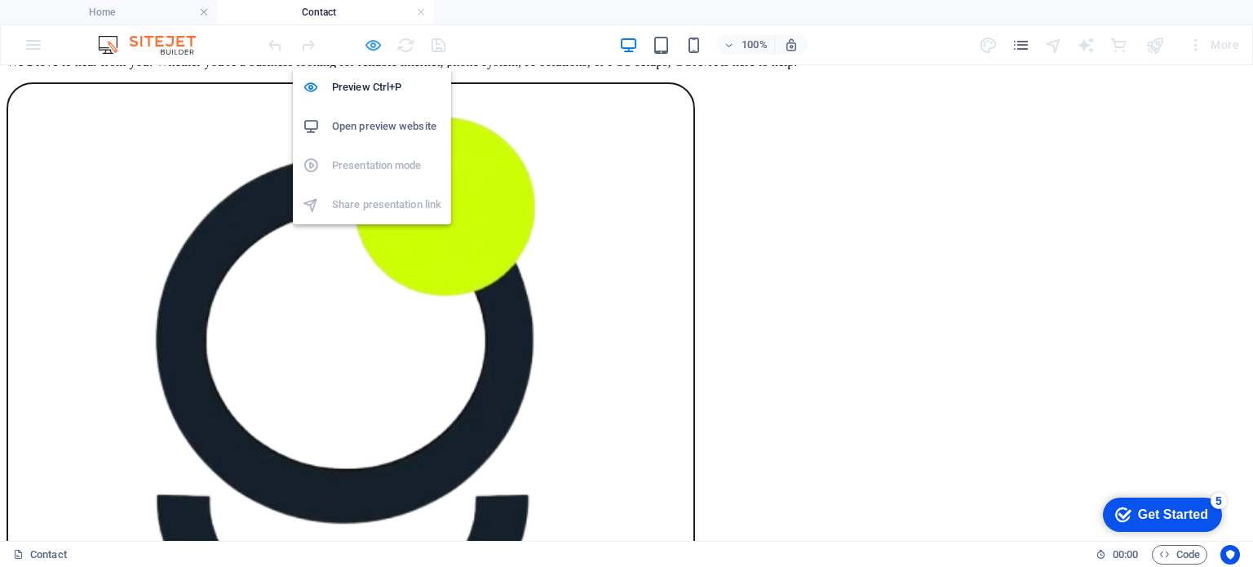
click at [375, 45] on icon "button" at bounding box center [373, 45] width 19 height 19
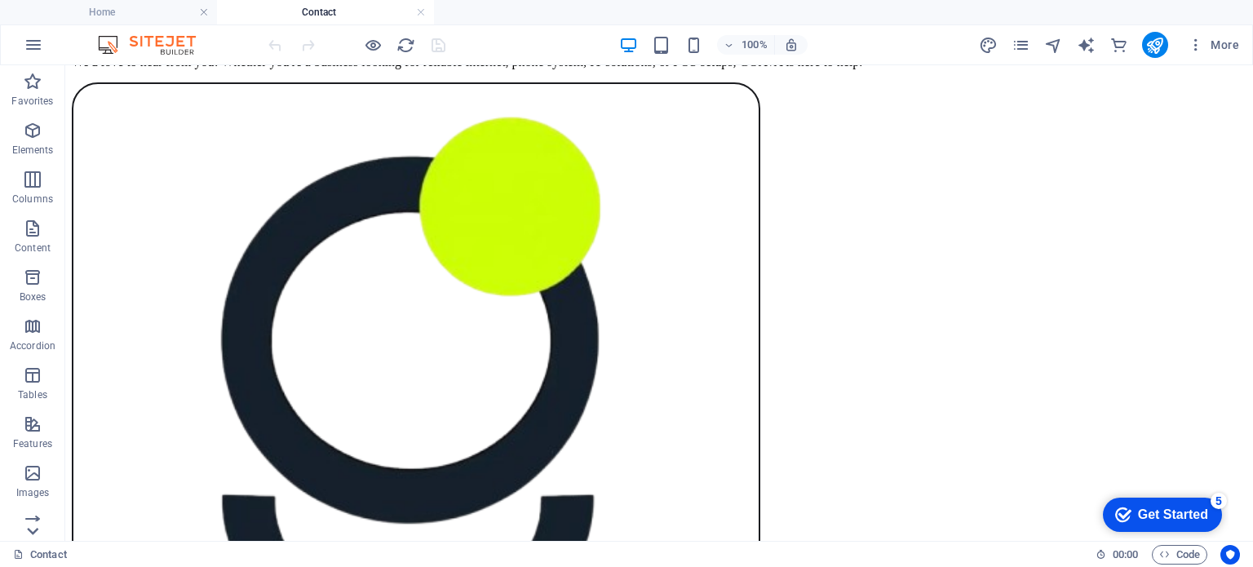
click at [30, 78] on icon at bounding box center [33, 74] width 11 height 7
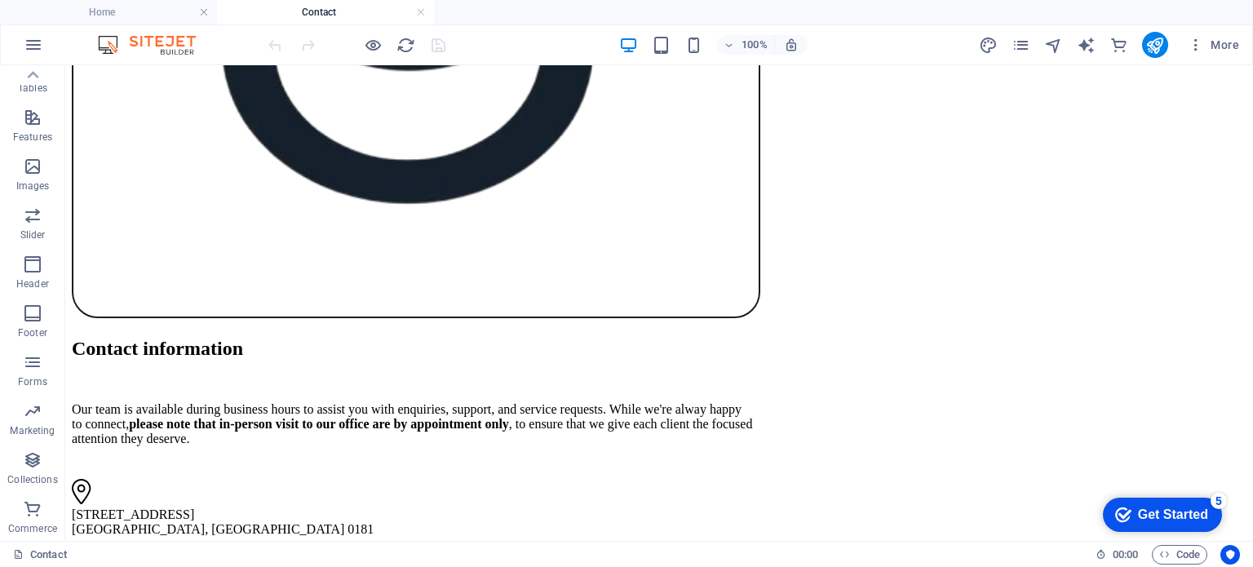
scroll to position [833, 0]
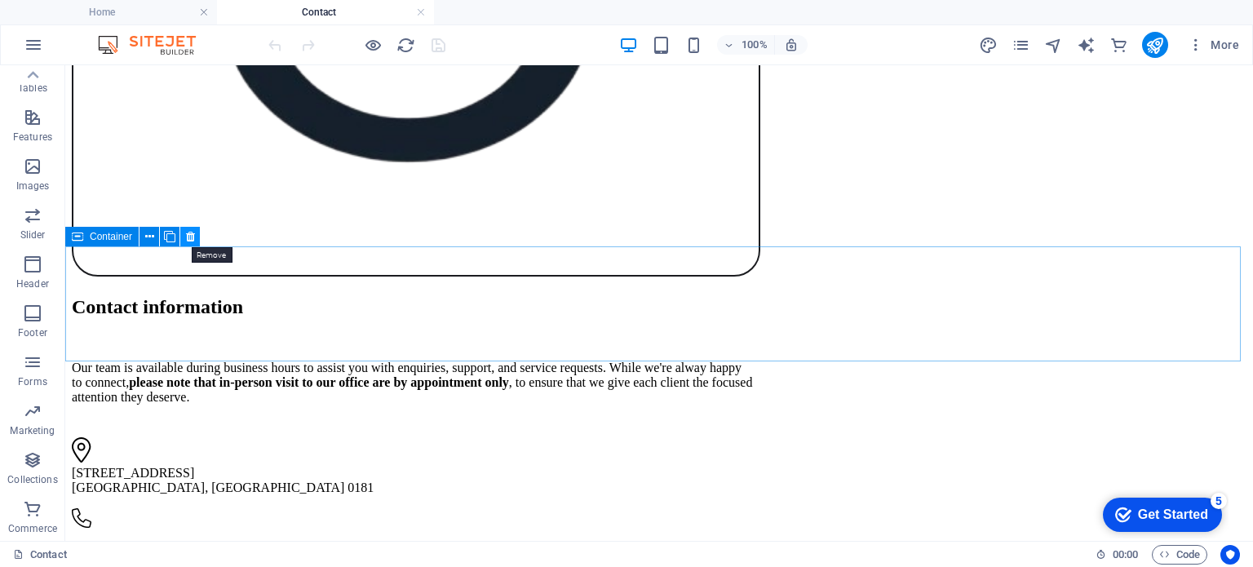
click at [192, 237] on icon at bounding box center [190, 236] width 9 height 17
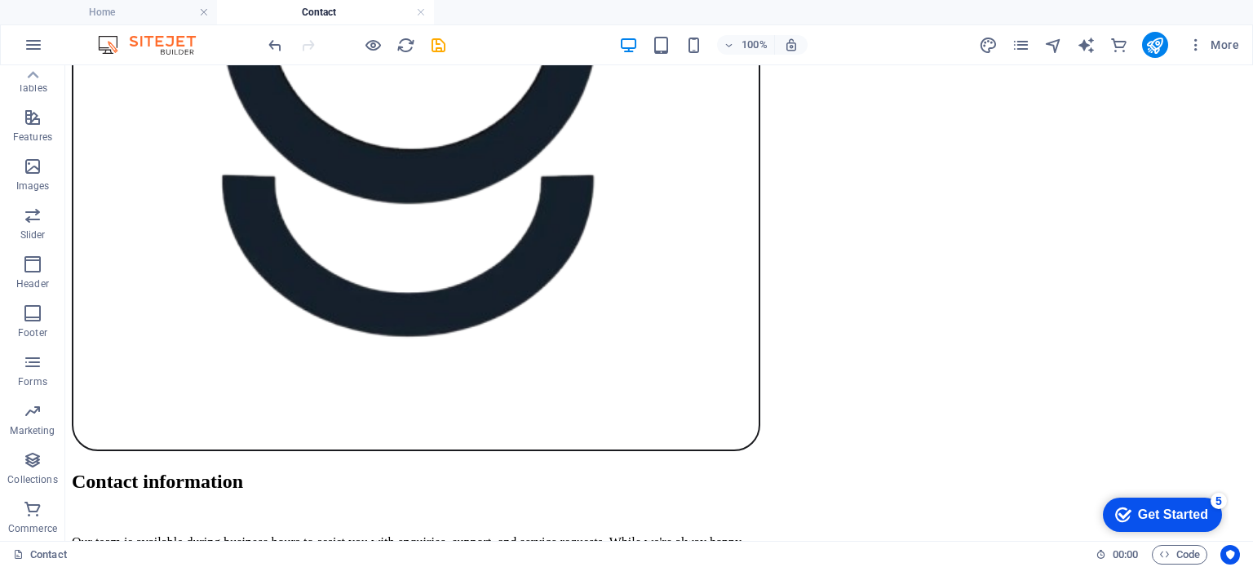
scroll to position [679, 0]
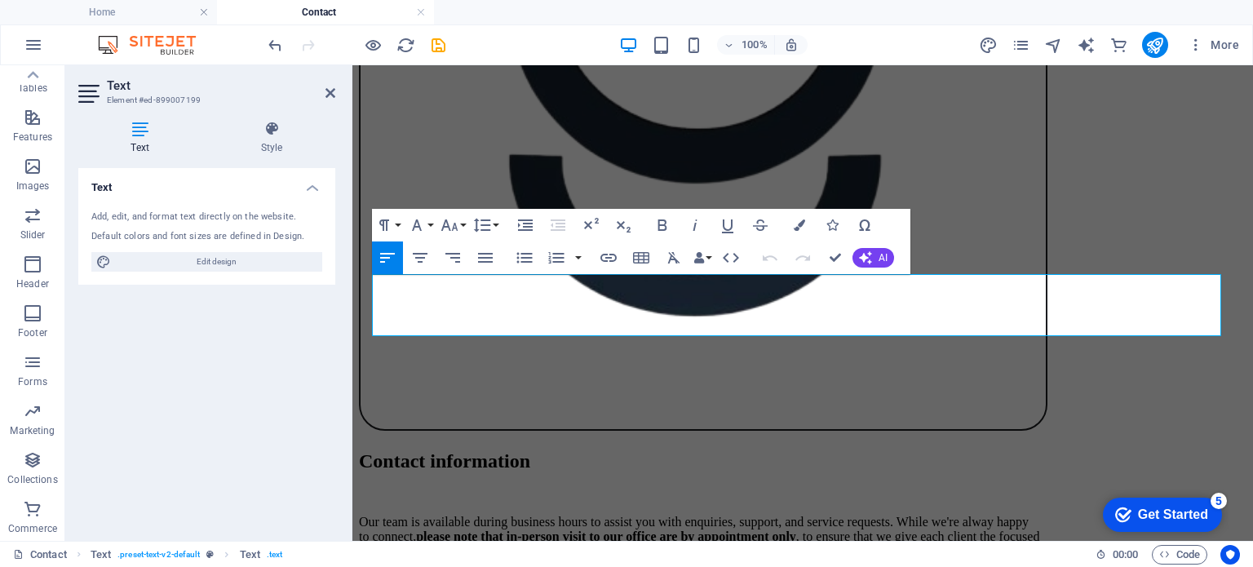
scroll to position [710, 0]
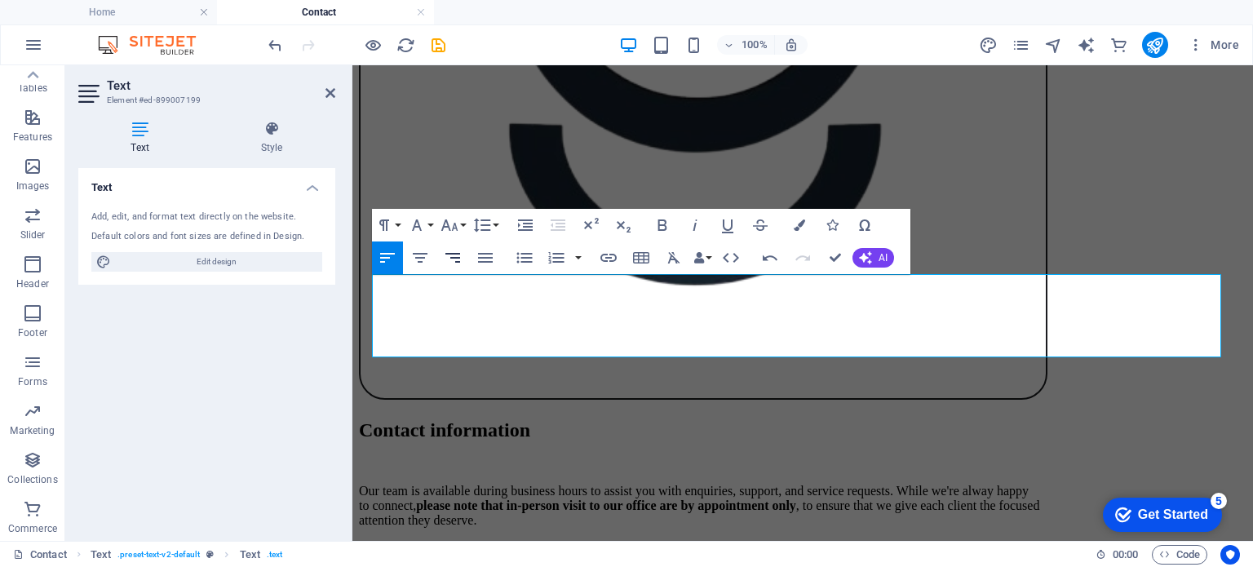
click at [459, 261] on icon "button" at bounding box center [453, 258] width 15 height 10
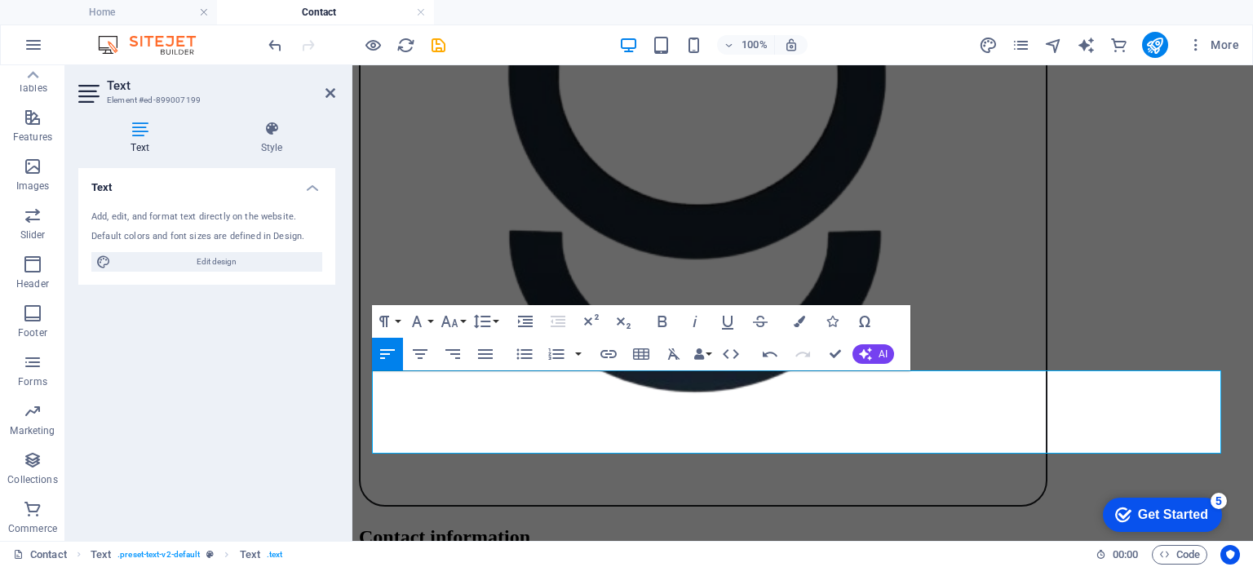
scroll to position [637, 0]
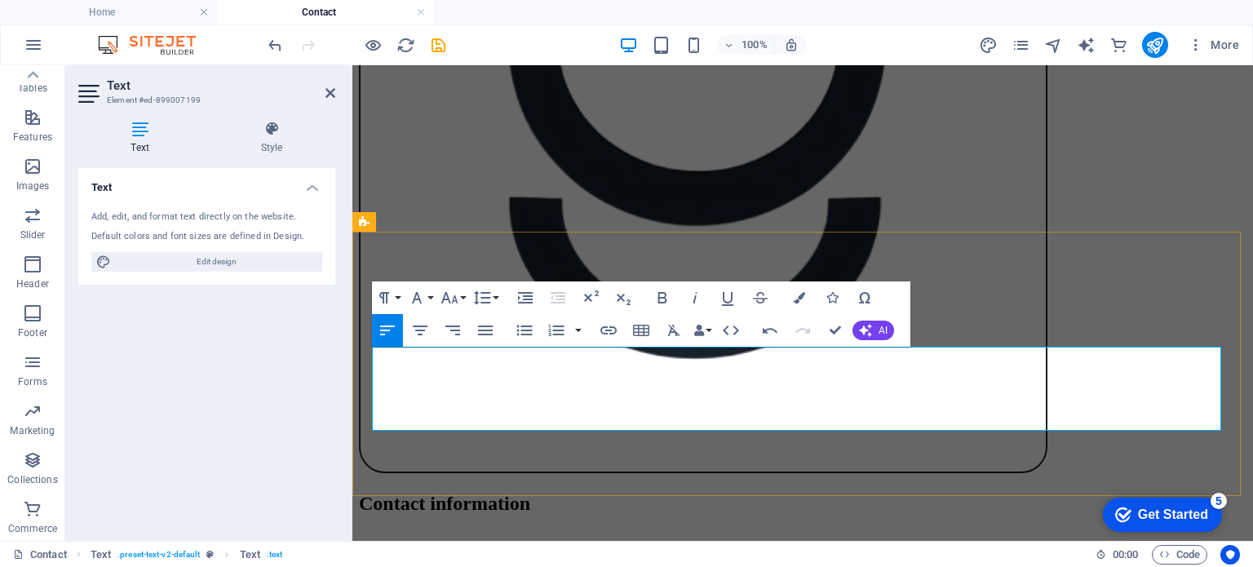
click at [378, 332] on icon "button" at bounding box center [388, 331] width 20 height 20
click at [435, 46] on icon "save" at bounding box center [438, 45] width 19 height 19
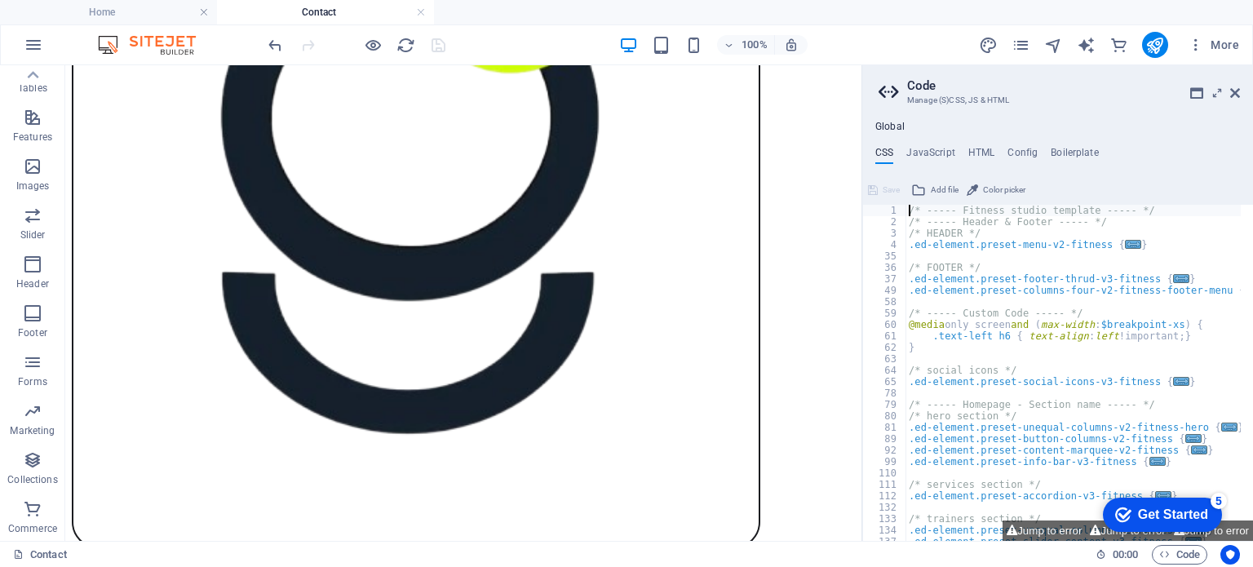
scroll to position [607, 0]
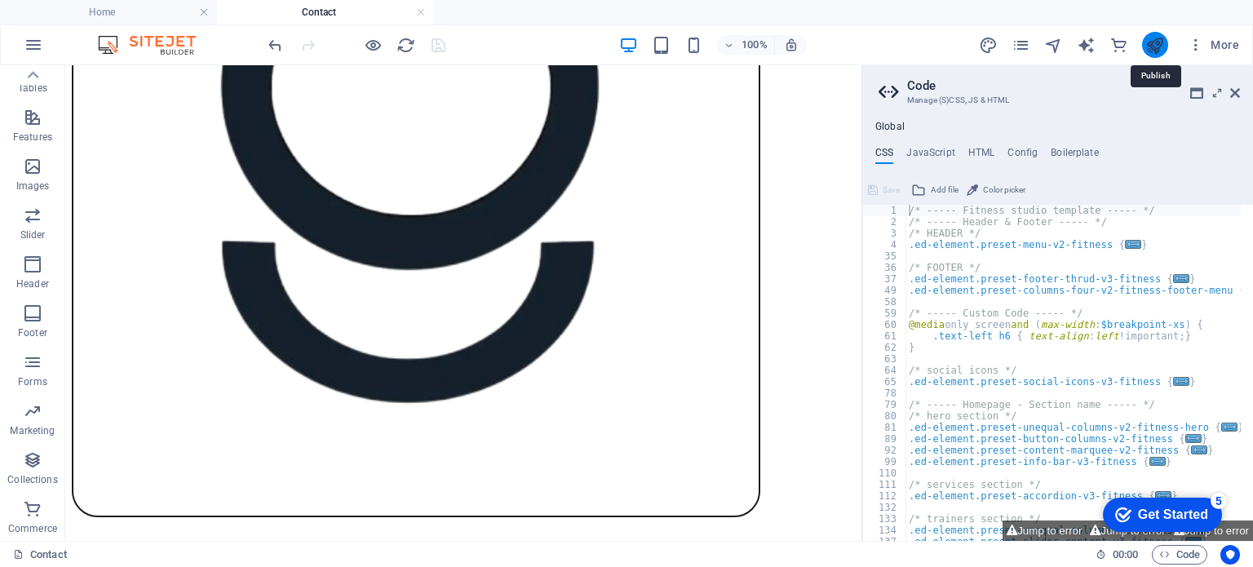
click at [1147, 45] on icon "publish" at bounding box center [1155, 45] width 19 height 19
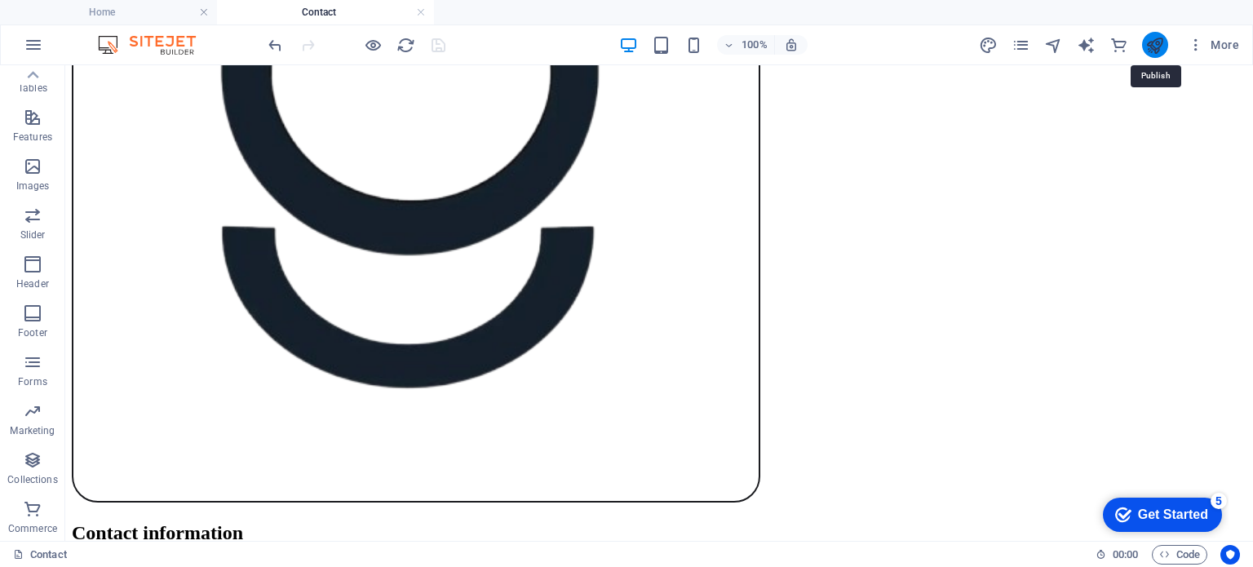
scroll to position [576, 0]
